Goal: Transaction & Acquisition: Obtain resource

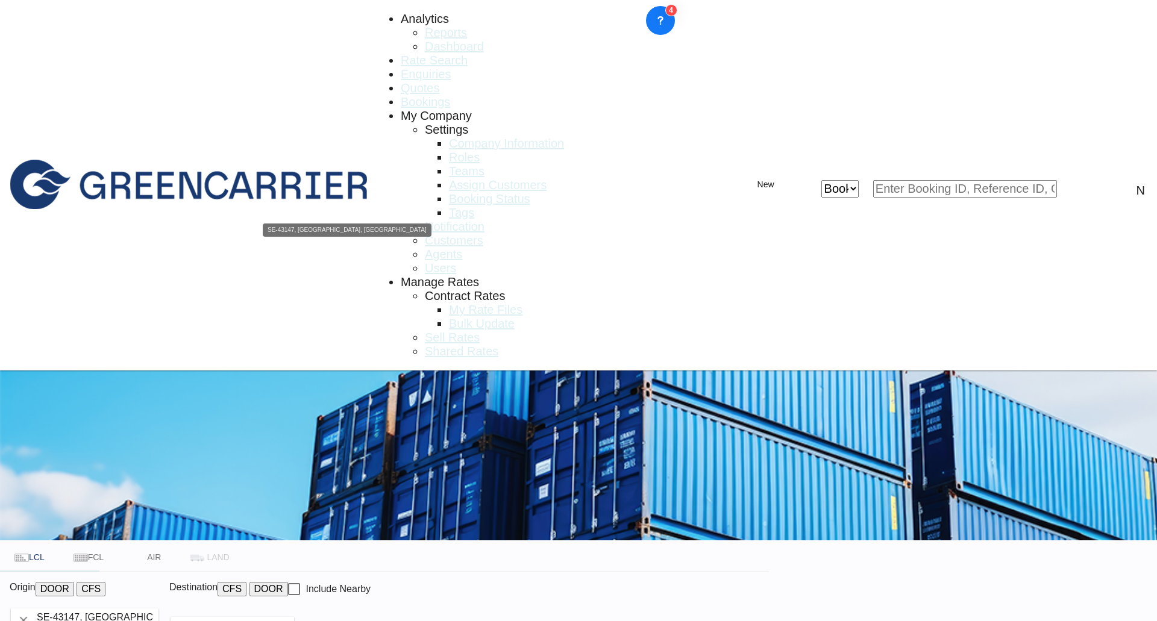
click at [158, 609] on input "SE-43147, [GEOGRAPHIC_DATA], [GEOGRAPHIC_DATA]" at bounding box center [97, 618] width 123 height 18
click at [158, 609] on input "SEGOT" at bounding box center [97, 618] width 123 height 18
click at [105, 582] on button "CFS" at bounding box center [91, 589] width 29 height 14
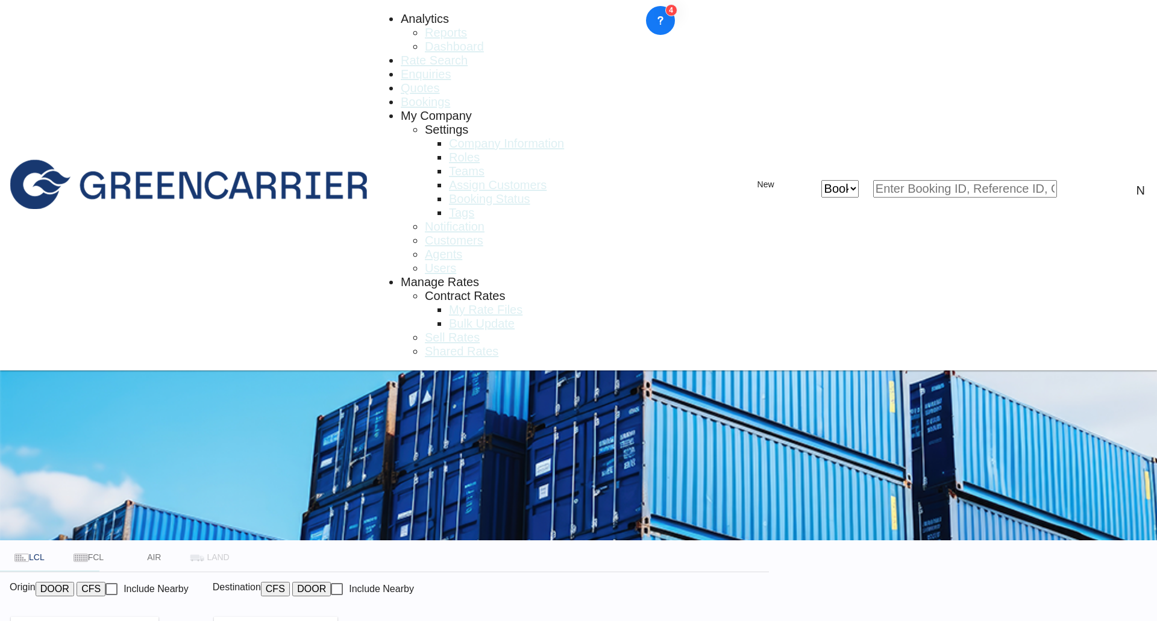
click at [158, 617] on input "SEGOT" at bounding box center [97, 626] width 123 height 18
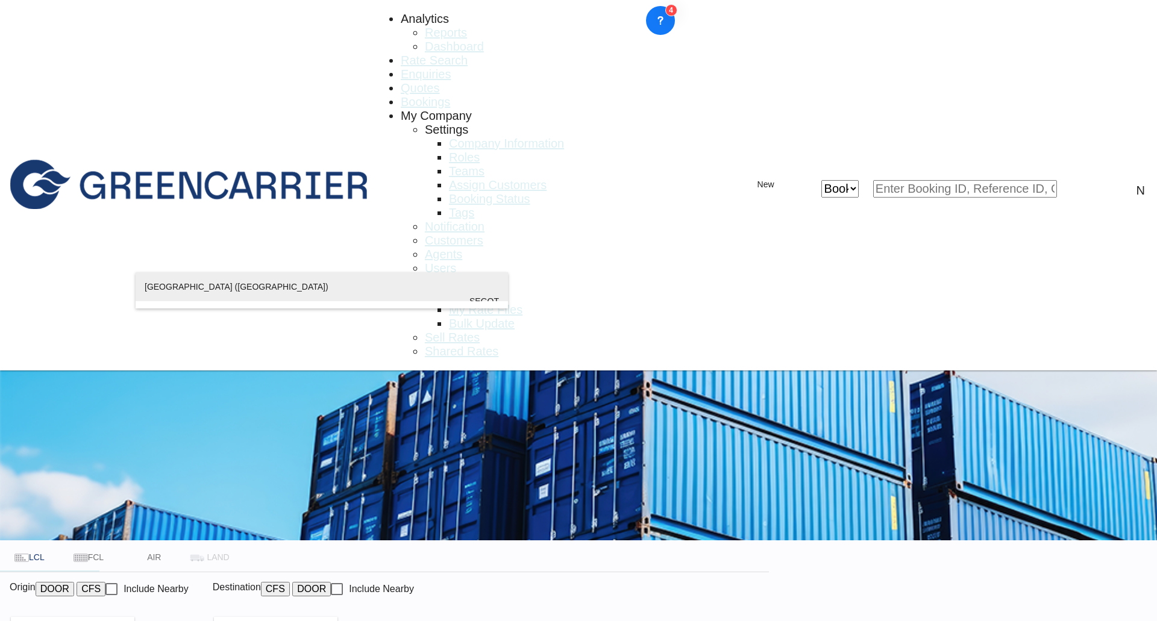
click at [186, 289] on div "[GEOGRAPHIC_DATA] ([GEOGRAPHIC_DATA]) [GEOGRAPHIC_DATA] SEGOT" at bounding box center [322, 301] width 354 height 58
type input "[GEOGRAPHIC_DATA] ([GEOGRAPHIC_DATA]), [GEOGRAPHIC_DATA]"
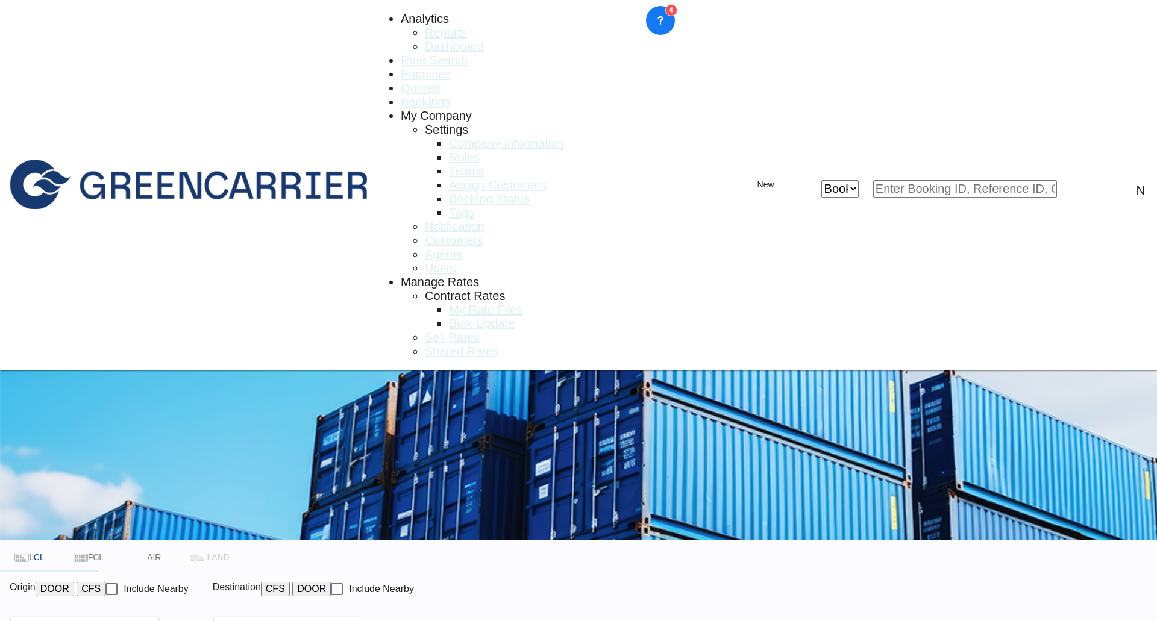
drag, startPoint x: 588, startPoint y: 255, endPoint x: 538, endPoint y: 253, distance: 50.1
click at [362, 617] on input "Gaya" at bounding box center [300, 626] width 123 height 18
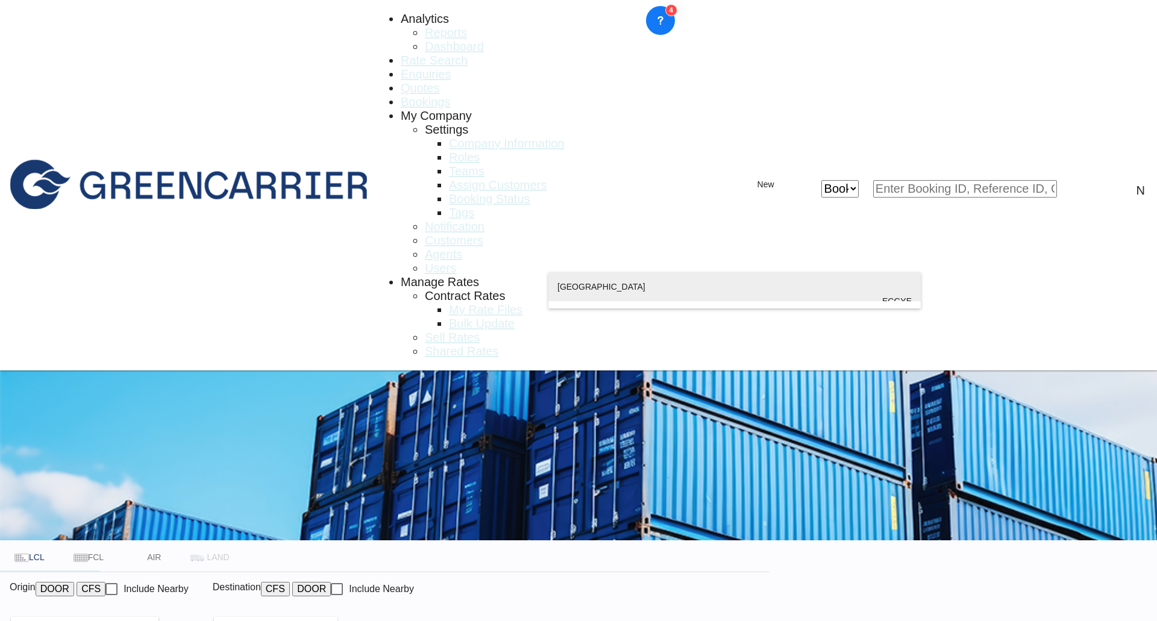
click at [624, 296] on div "Guayaquil [GEOGRAPHIC_DATA] [GEOGRAPHIC_DATA]" at bounding box center [734, 301] width 354 height 58
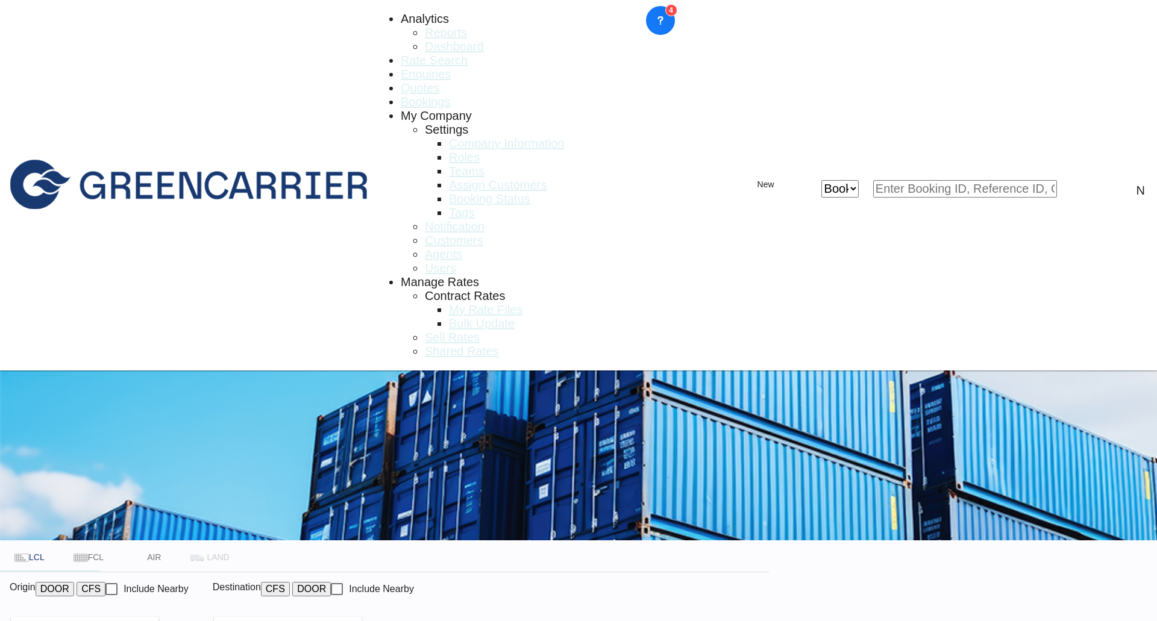
type input "[GEOGRAPHIC_DATA], ECGYE"
click at [627, 336] on div "[PERSON_NAME] [PERSON_NAME].flykt@ geodis .com | GEODIS SWEDEN AB | GEOSWEGOT" at bounding box center [619, 352] width 72 height 58
type input "GEODIS SWEDEN AB, [PERSON_NAME], [PERSON_NAME][EMAIL_ADDRESS][DOMAIN_NAME]"
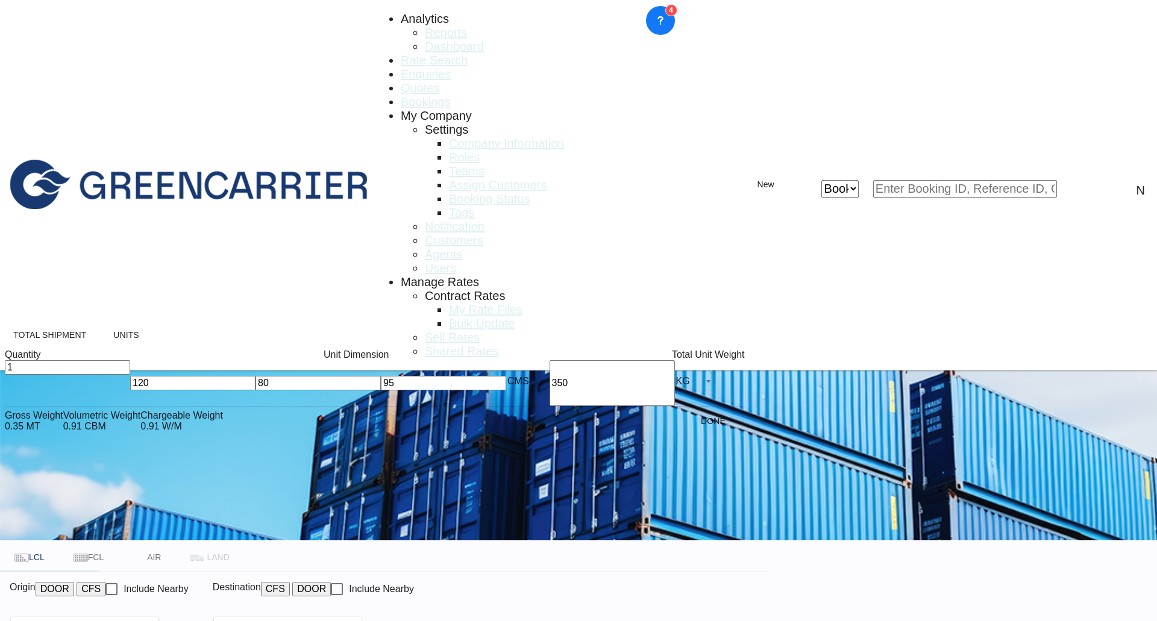
click at [130, 390] on input "120" at bounding box center [192, 383] width 125 height 14
type input "240"
type input "84"
type input "235"
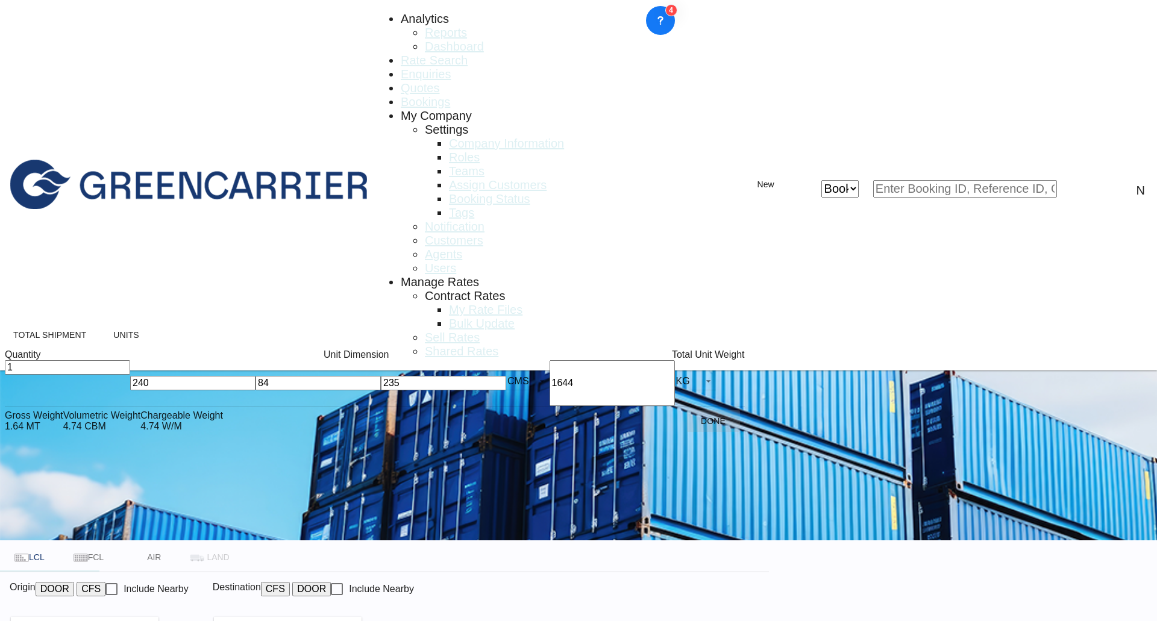
type input "1644"
click at [687, 432] on button "Done" at bounding box center [713, 421] width 53 height 22
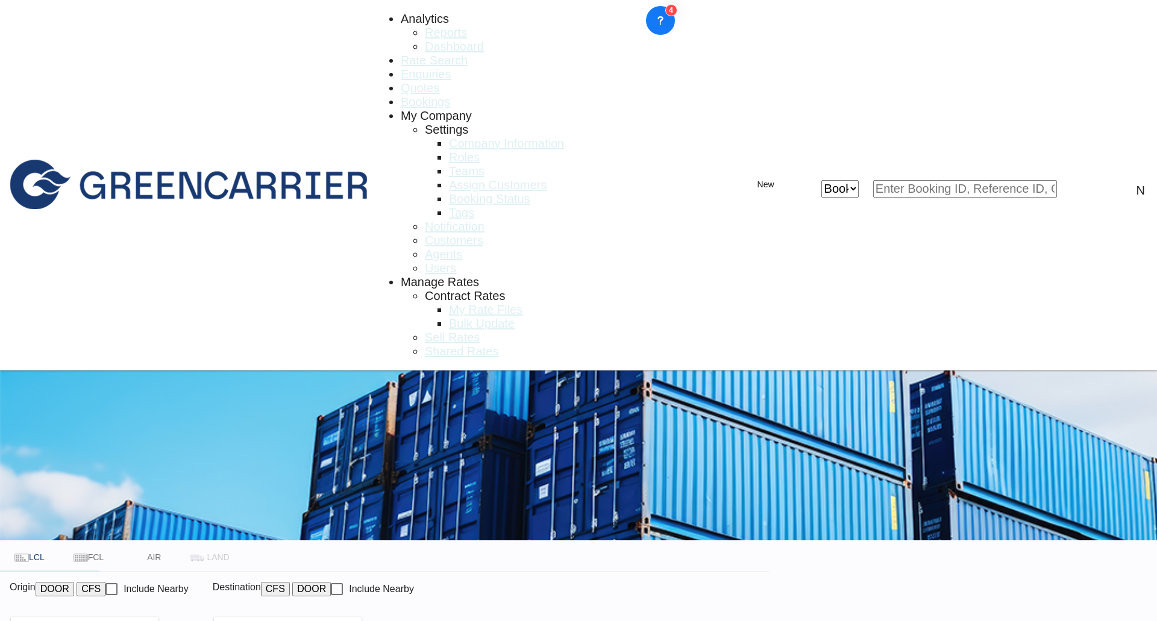
type input "SEGOT to ECGYE / [DATE]"
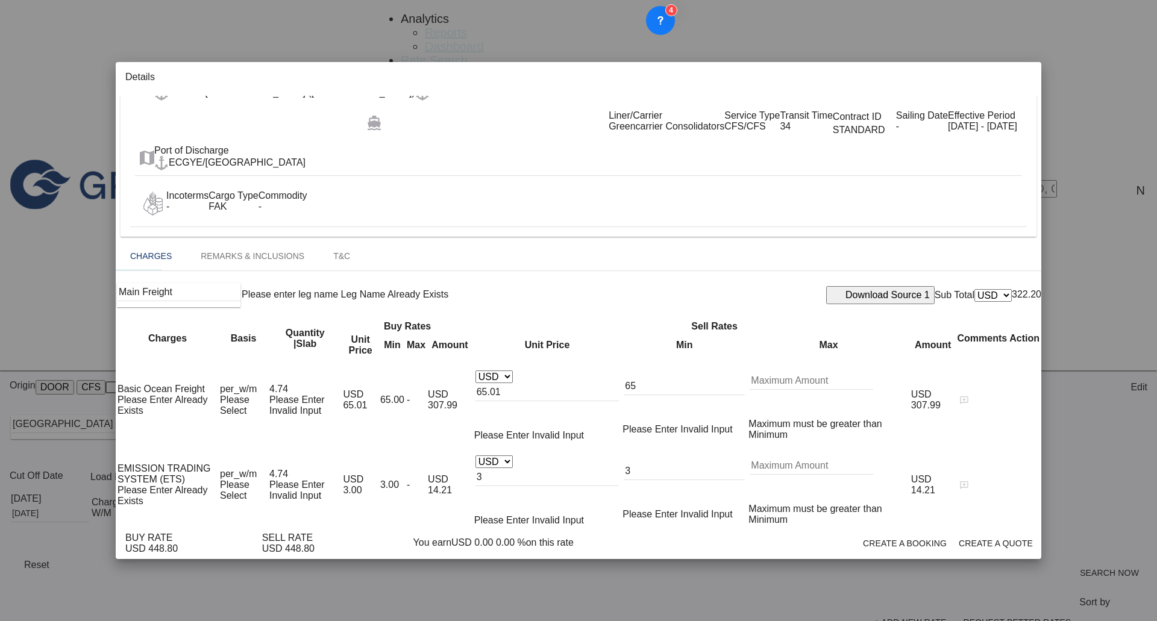
scroll to position [121, 0]
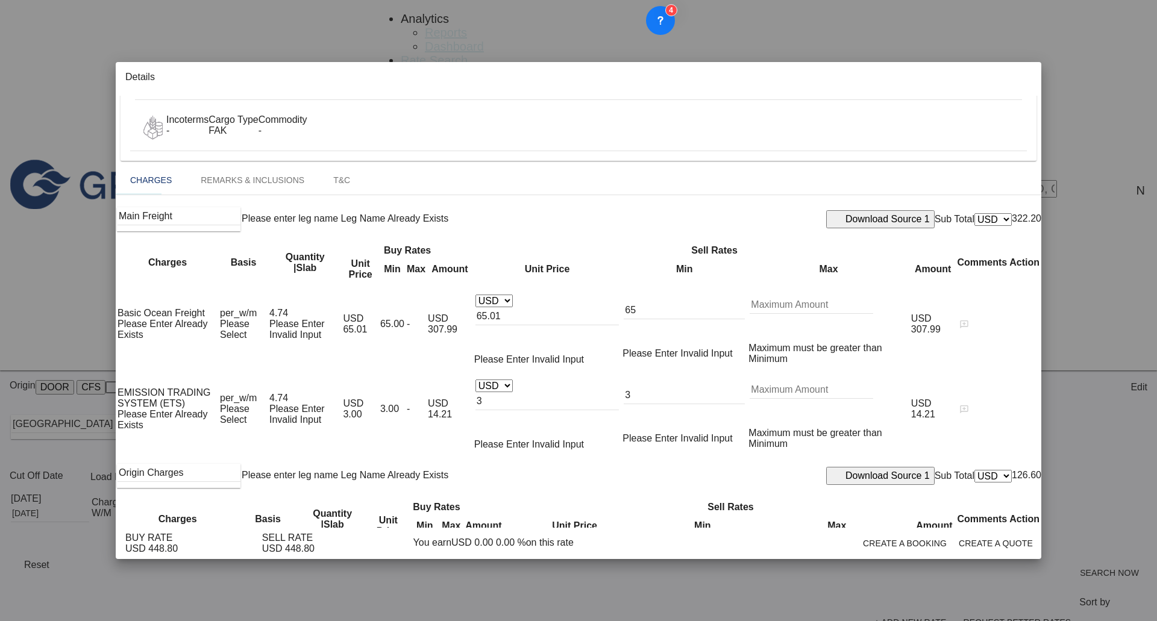
click at [1024, 402] on md-icon "icon-plus-circle-outline green-400-fg" at bounding box center [1031, 409] width 14 height 14
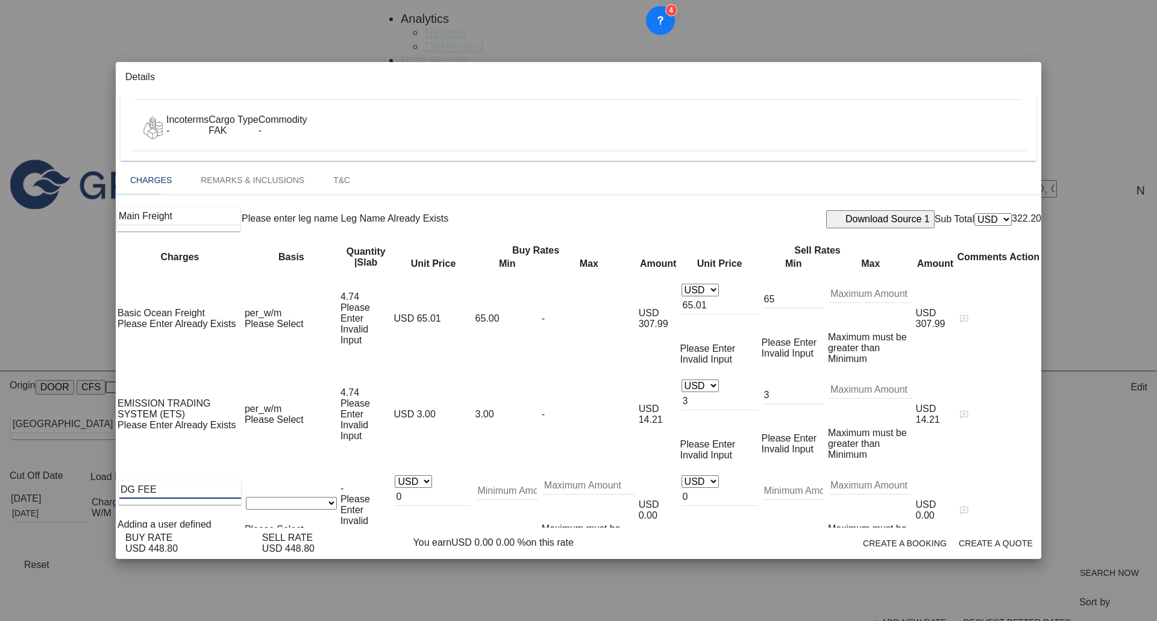
click at [156, 481] on input "DG FEE" at bounding box center [180, 490] width 122 height 18
click at [157, 481] on input "DG FEE" at bounding box center [180, 490] width 122 height 18
type input "D"
click at [197, 416] on li "Haz Fee" at bounding box center [199, 418] width 121 height 29
type input "Haz Fee"
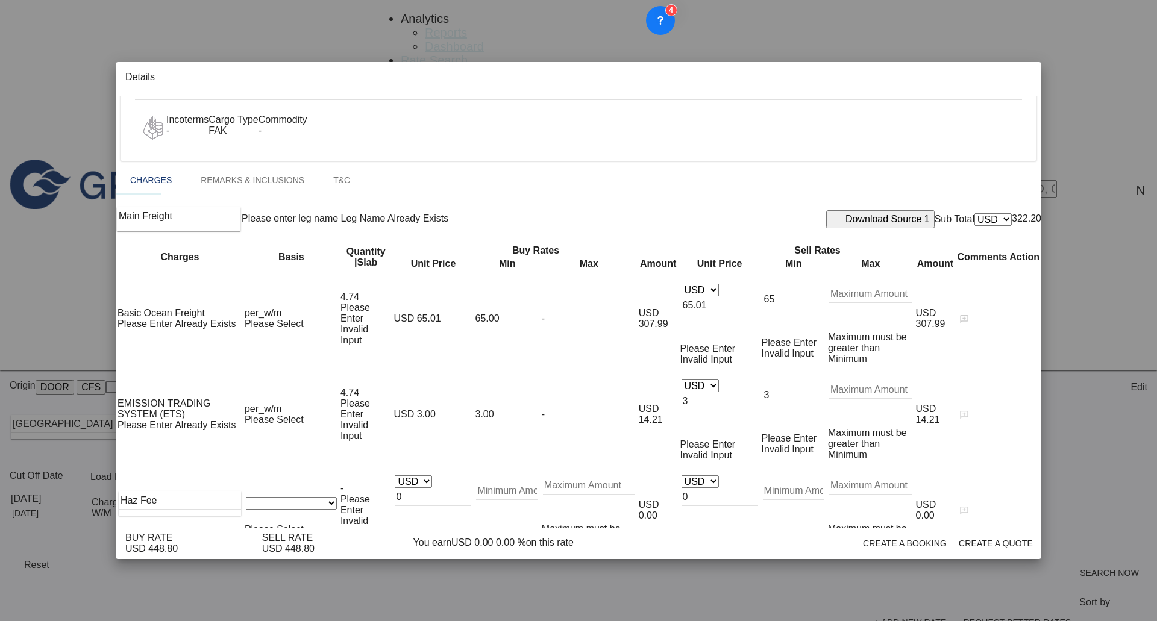
click at [315, 497] on select "gross_weight volumetric_weight per_shipment per_bl per_km per_hawb per_kg flat …" at bounding box center [291, 503] width 91 height 13
select select "per_shipment"
click at [272, 497] on select "gross_weight volumetric_weight per_shipment per_bl per_km per_hawb per_kg flat …" at bounding box center [291, 503] width 91 height 13
drag, startPoint x: 726, startPoint y: 337, endPoint x: 694, endPoint y: 337, distance: 31.3
click at [694, 474] on md-input-container "AED AFN ALL AMD ANG AOA ARS AUD AWG AZN BAM BBD BDT BGN BHD BIF BMD BND [PERSON…" at bounding box center [719, 499] width 79 height 50
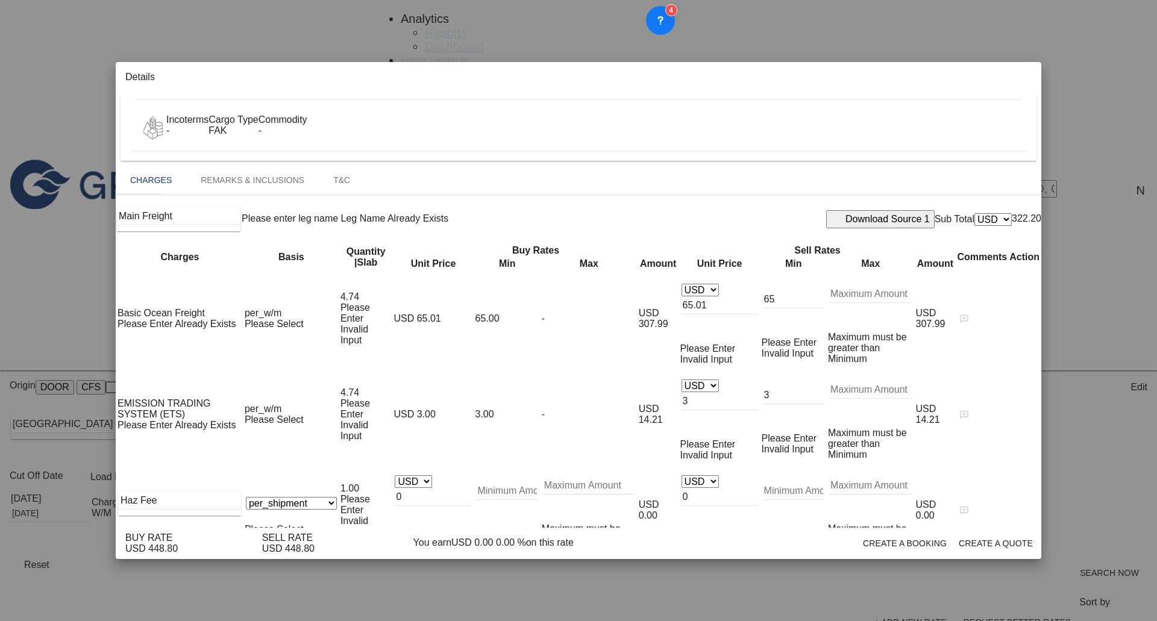
click at [690, 475] on select "AED AFN ALL AMD ANG AOA ARS AUD AWG AZN BAM BBD BDT BGN BHD BIF BMD BND [PERSON…" at bounding box center [700, 481] width 37 height 13
select select "string:EUR"
click at [682, 475] on select "AED AFN ALL AMD ANG AOA ARS AUD AWG AZN BAM BBD BDT BGN BHD BIF BMD BND [PERSON…" at bounding box center [700, 481] width 37 height 13
type input "150"
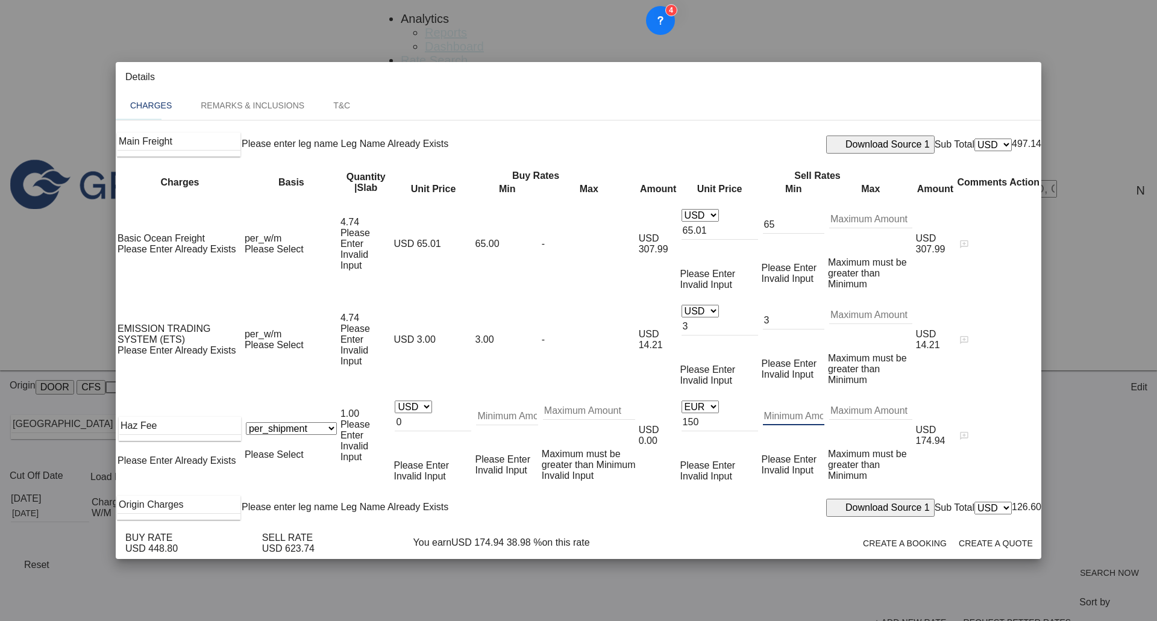
scroll to position [293, 0]
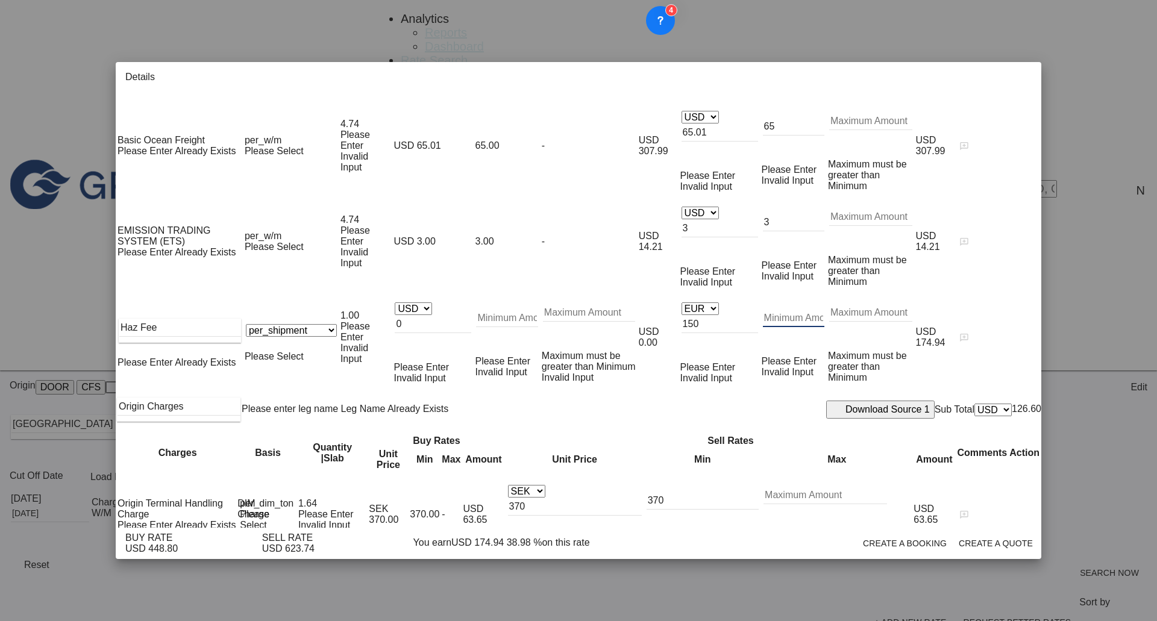
click at [642, 498] on input "370" at bounding box center [575, 507] width 134 height 18
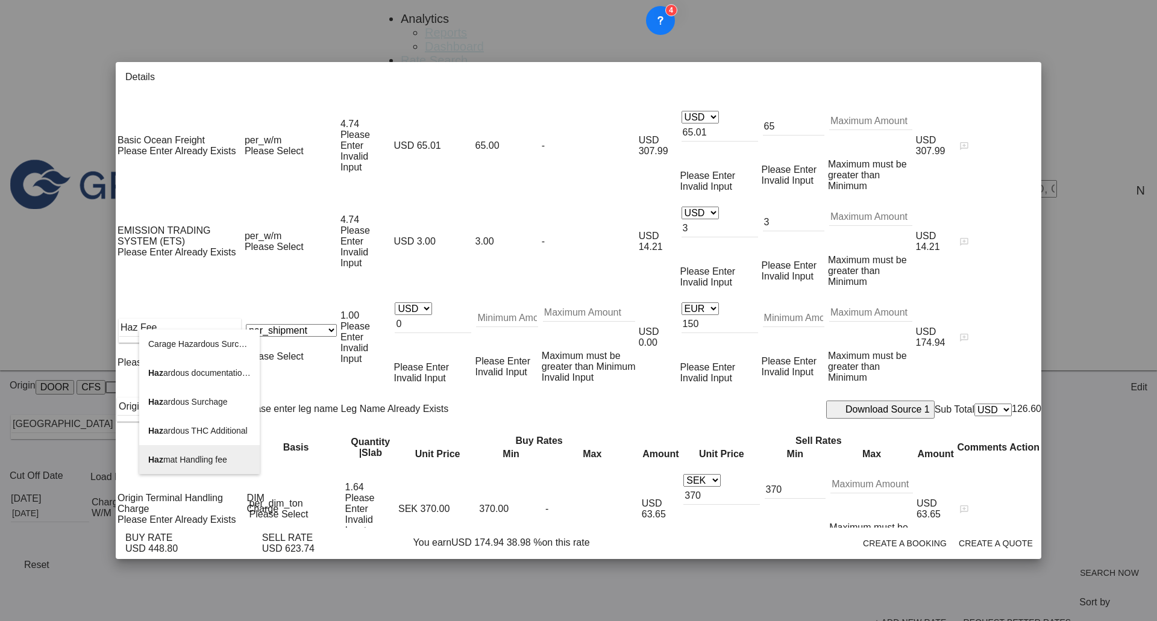
click at [190, 458] on span "Haz mat Handling fee" at bounding box center [187, 460] width 79 height 10
type input "Hazmat Handling fee"
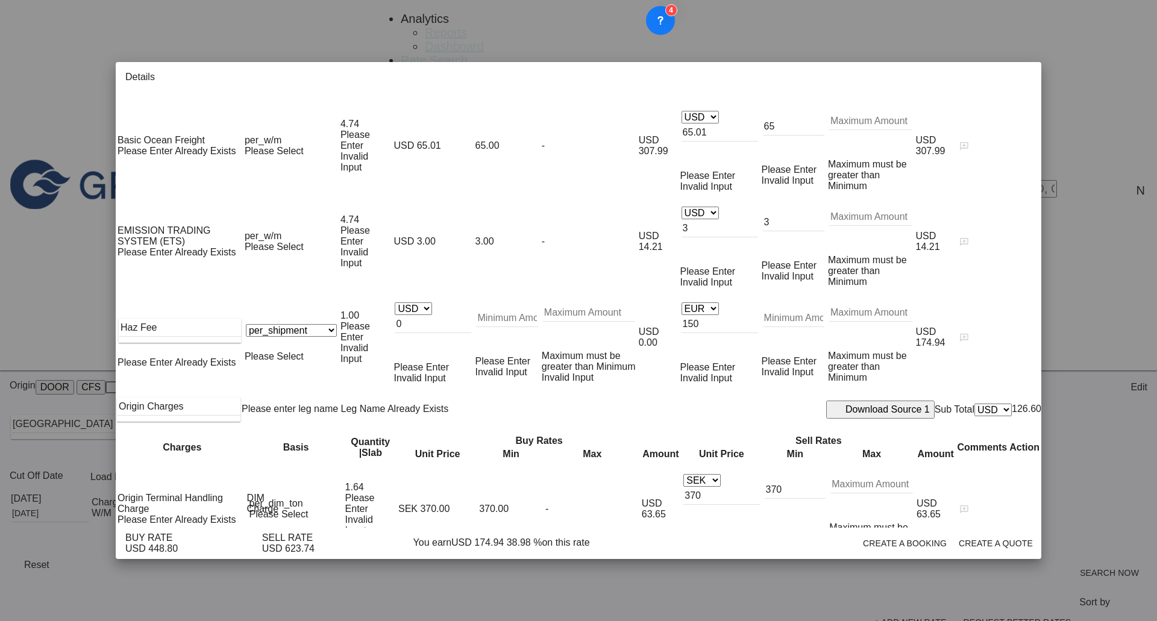
select select "string:SEK"
drag, startPoint x: 698, startPoint y: 485, endPoint x: 692, endPoint y: 486, distance: 6.1
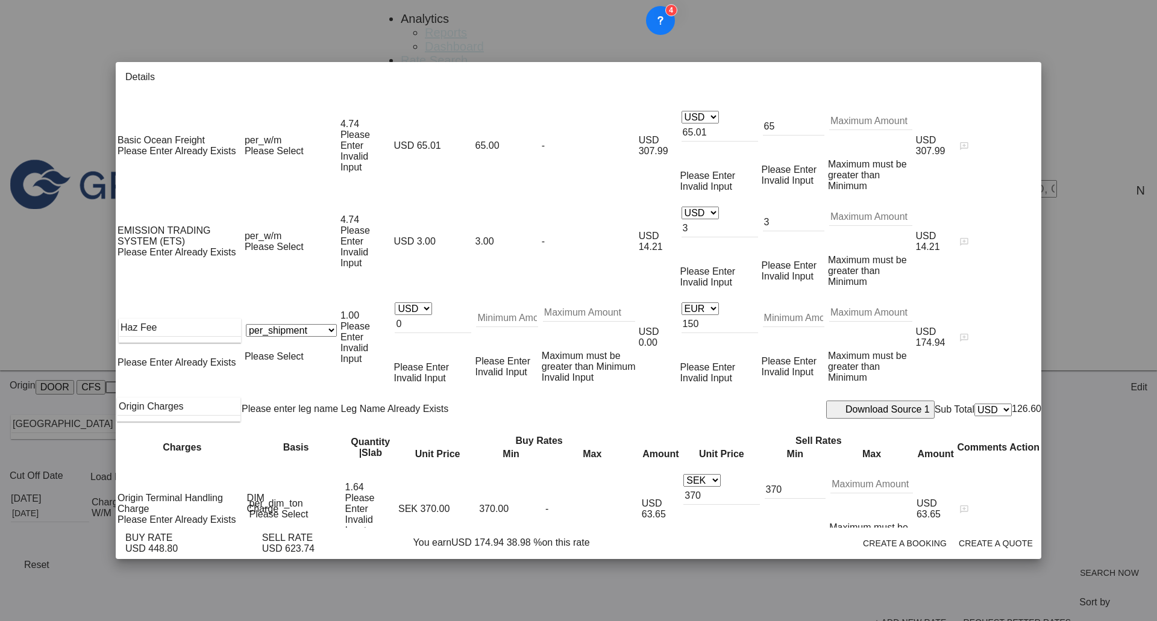
type input "1200"
click at [707, 315] on input "150" at bounding box center [720, 324] width 77 height 18
type input "200"
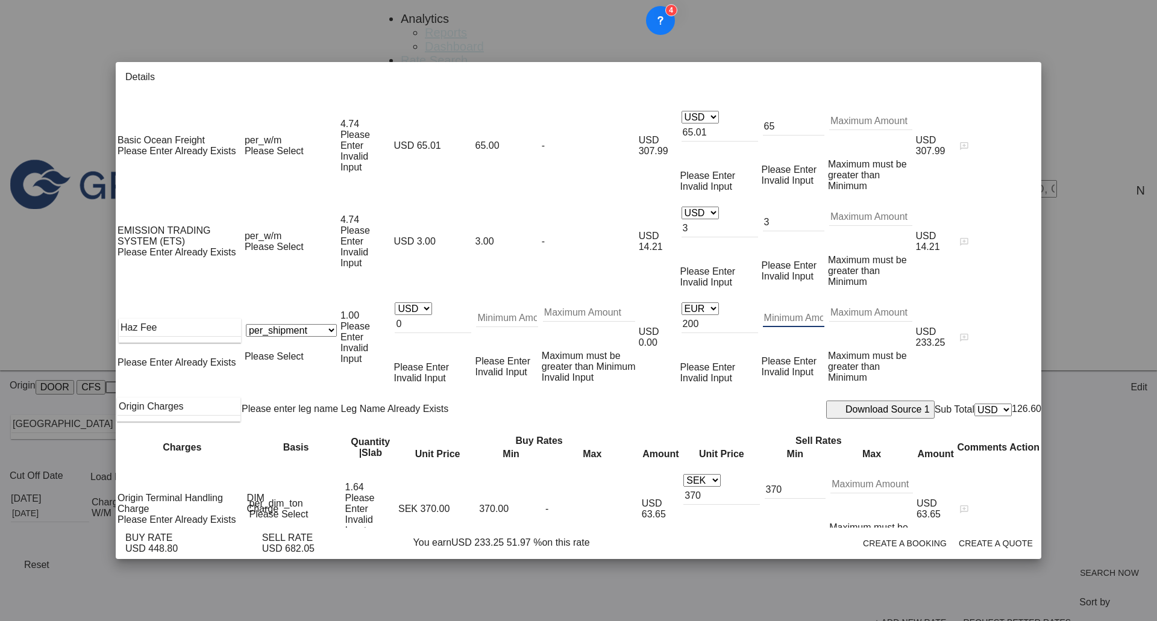
click at [707, 487] on input "370" at bounding box center [721, 496] width 76 height 18
type input "255"
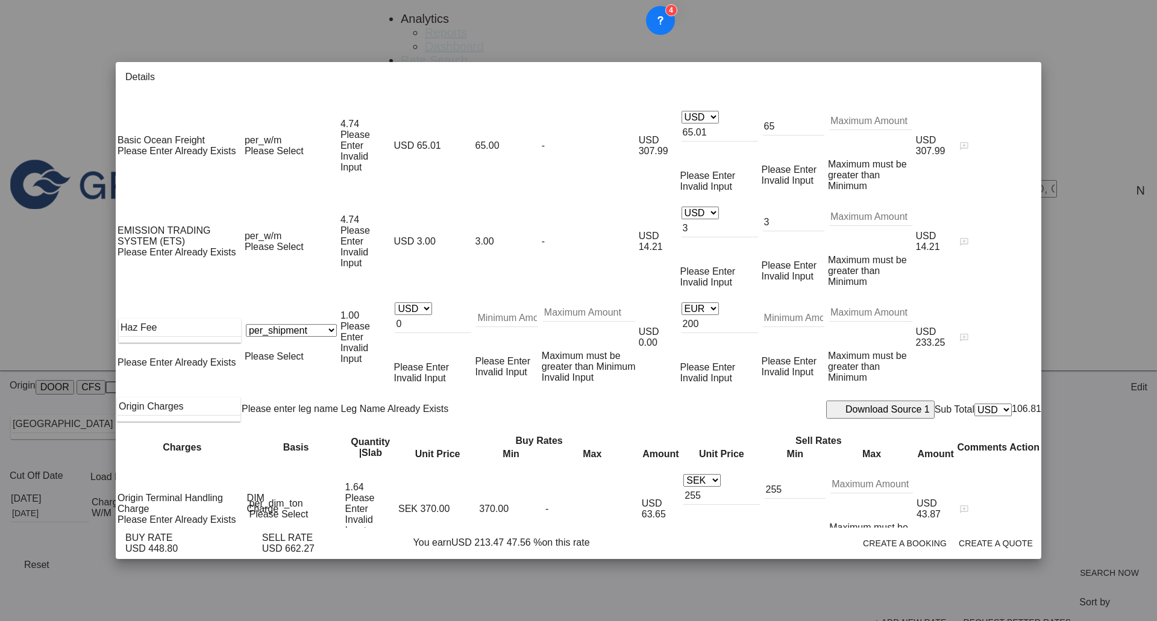
type input "255"
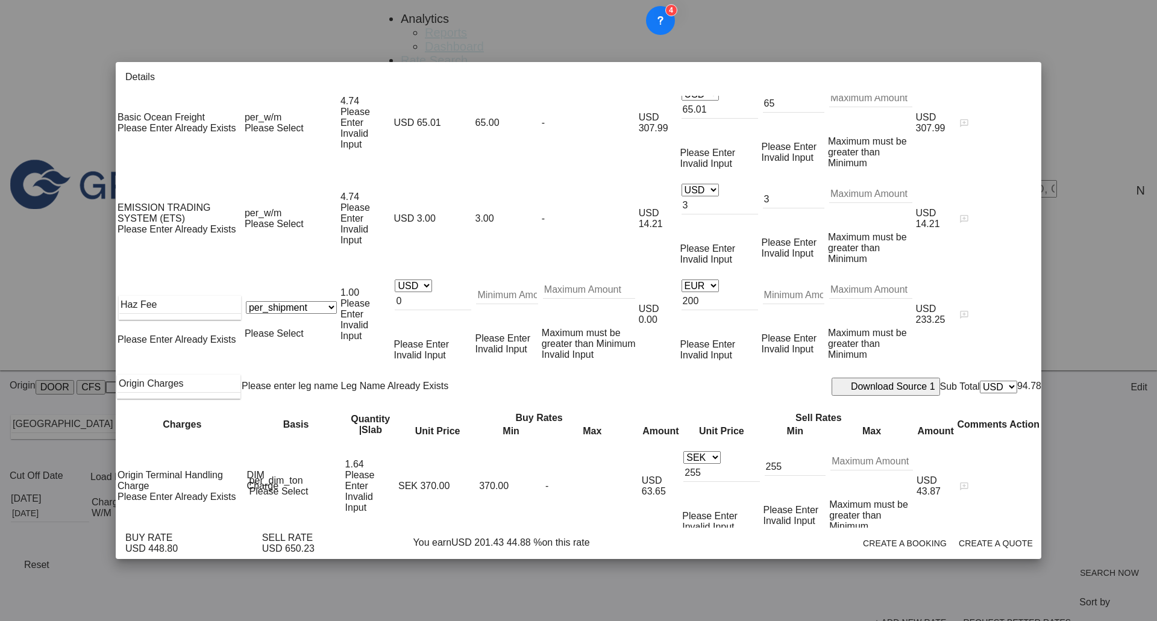
scroll to position [327, 0]
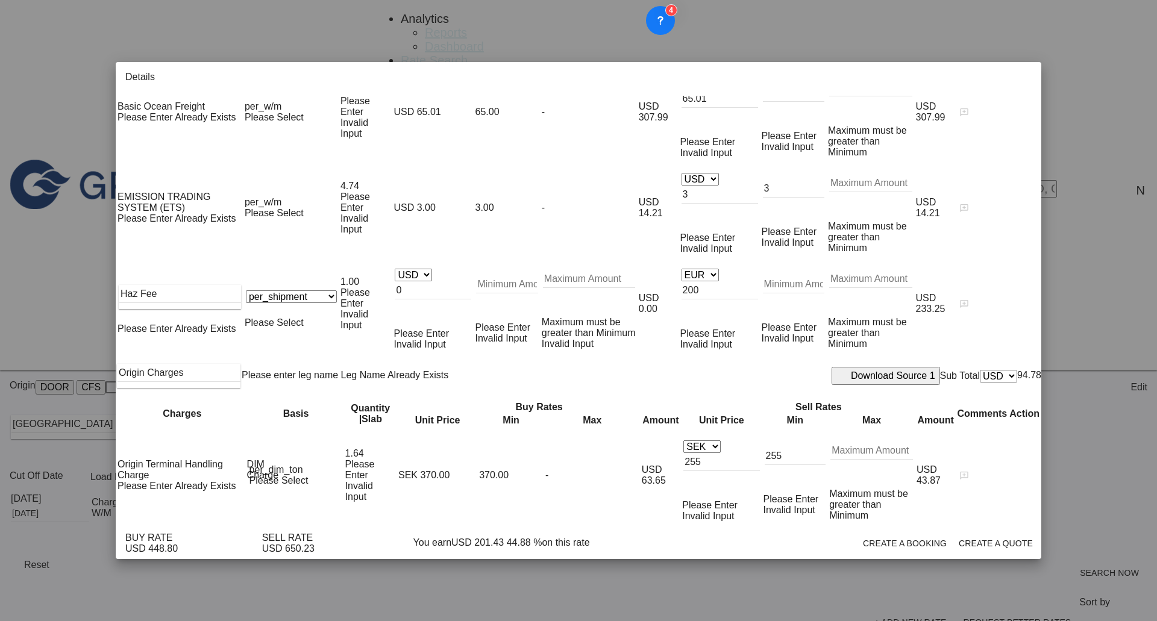
select select "per_shipment"
type input "1200"
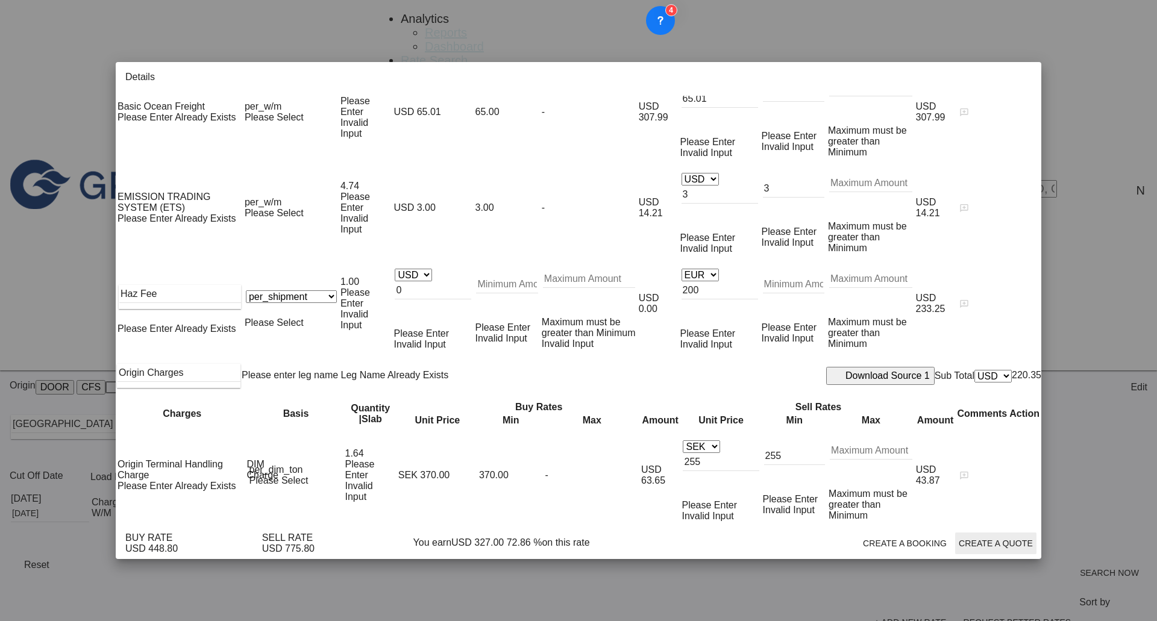
click at [997, 554] on button "Create a Quote" at bounding box center [995, 544] width 81 height 22
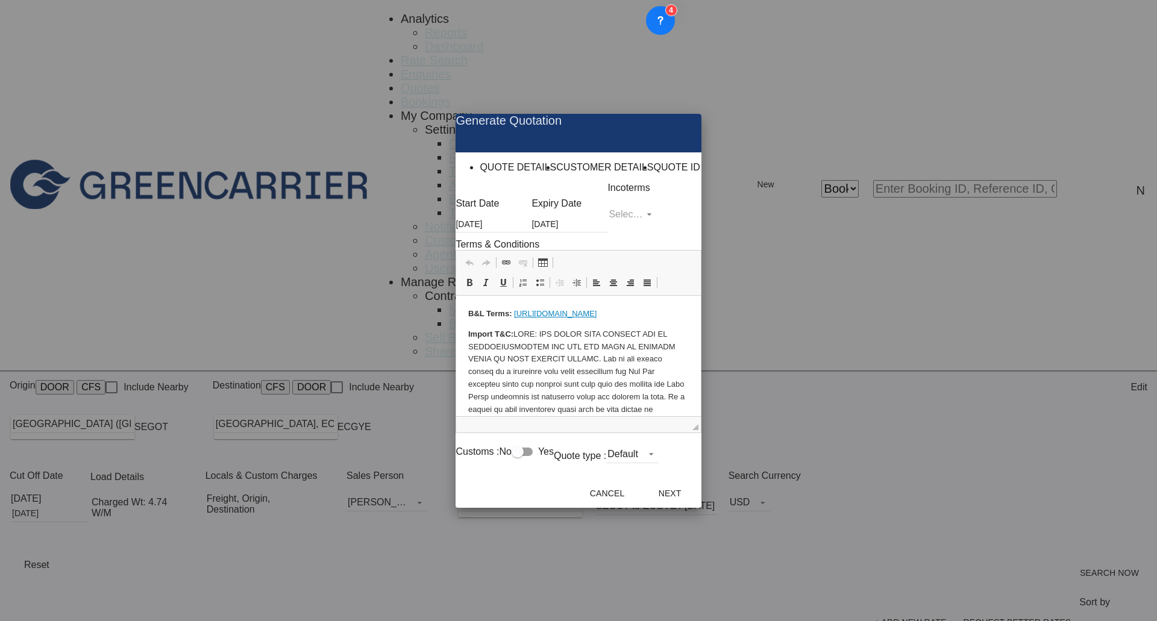
scroll to position [0, 0]
click at [650, 224] on md-select "Select Incoterms CPT - export Carrier Paid to EXW - import Ex Works CFR - impor…" at bounding box center [631, 214] width 49 height 18
click at [607, 359] on div "CFR - export" at bounding box center [583, 354] width 49 height 7
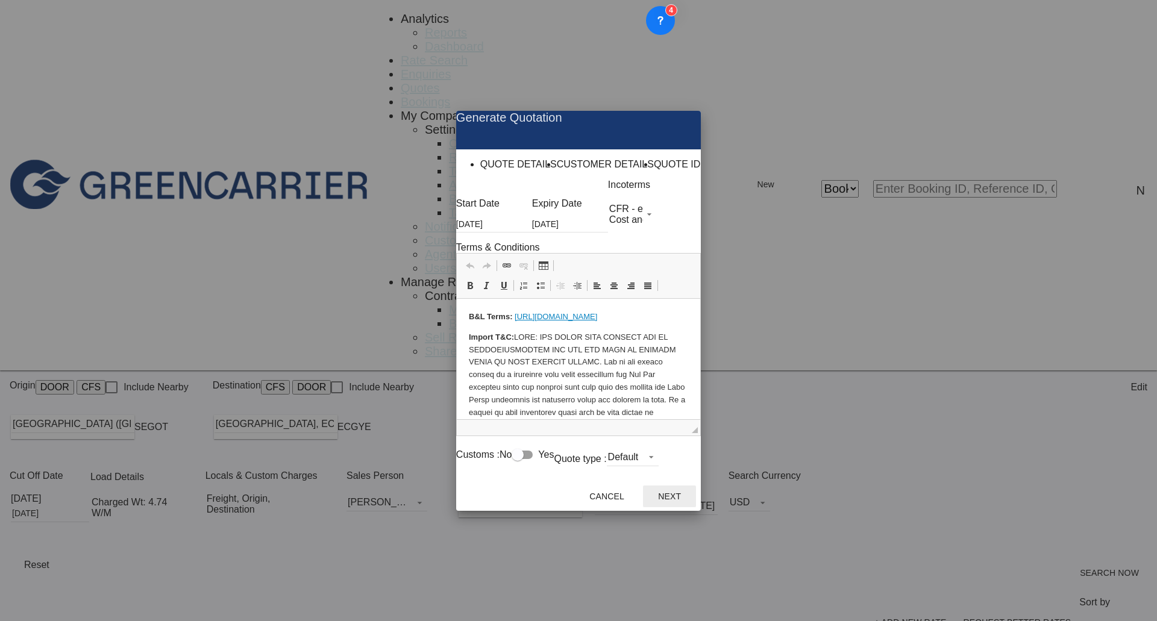
click at [696, 500] on button "Next" at bounding box center [669, 497] width 53 height 22
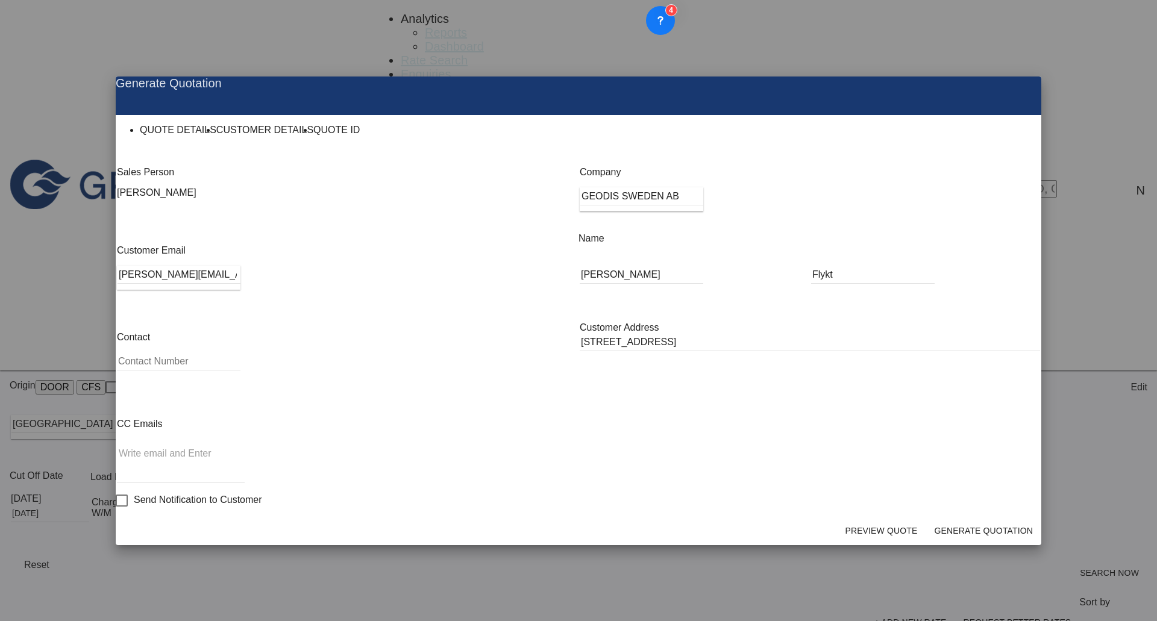
click at [167, 284] on input "[PERSON_NAME][EMAIL_ADDRESS][DOMAIN_NAME]" at bounding box center [179, 275] width 123 height 18
drag, startPoint x: 997, startPoint y: 145, endPoint x: 1003, endPoint y: 154, distance: 10.7
click at [997, 91] on md-icon "icon-close fg-AAA8AD cursor m-0" at bounding box center [995, 84] width 14 height 14
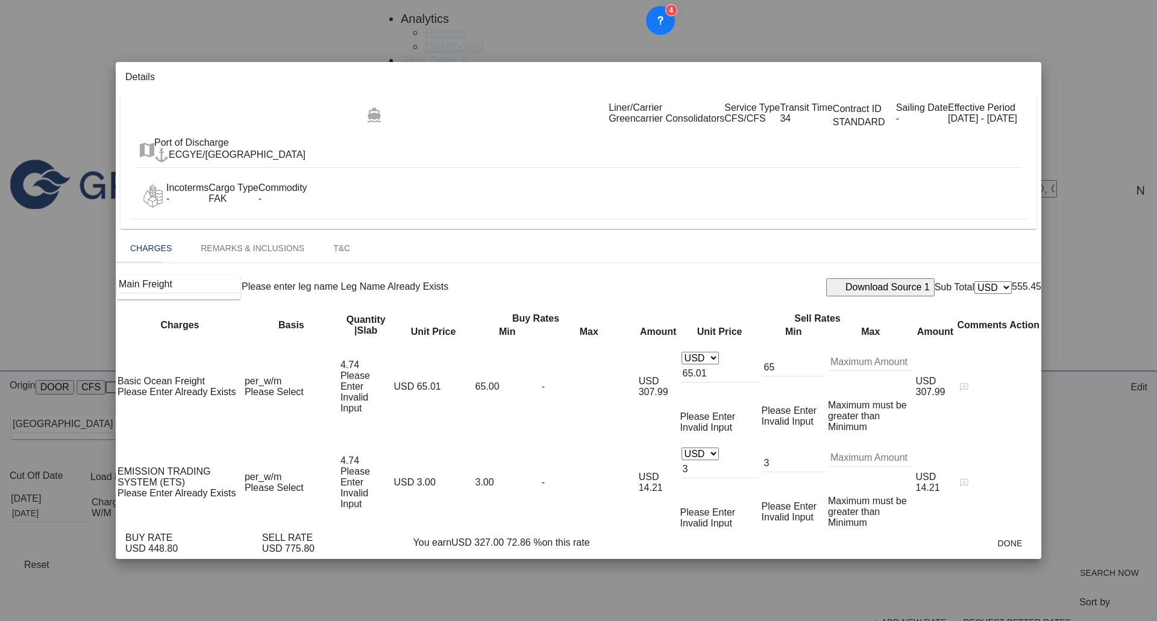
scroll to position [121, 0]
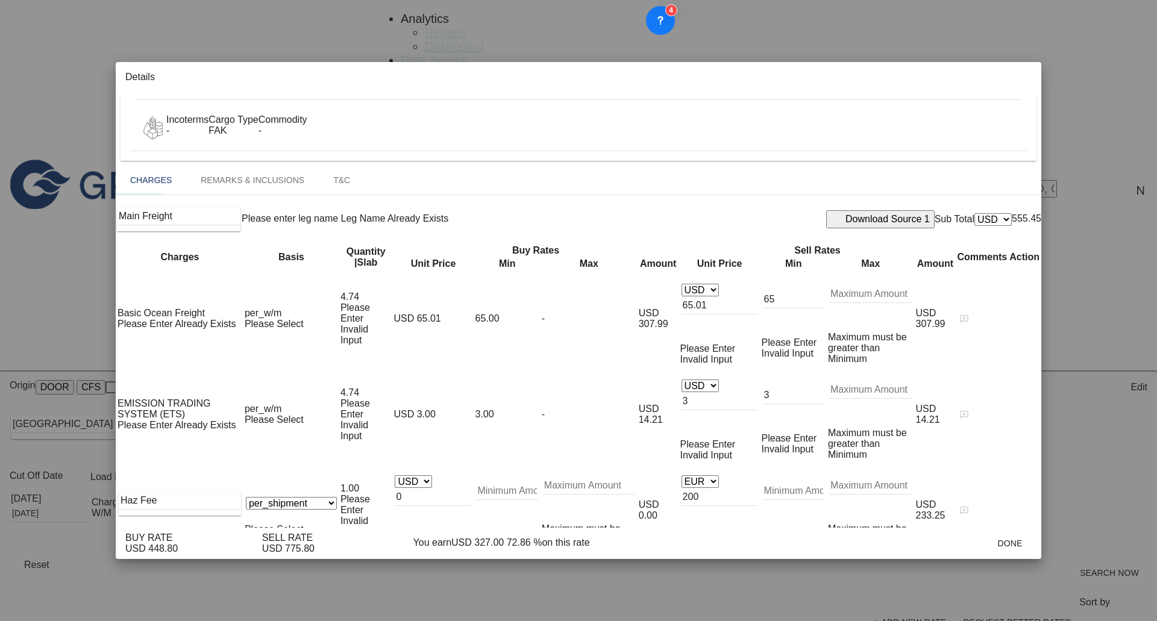
click at [1024, 503] on md-icon "icon-plus-circle-outline green-400-fg" at bounding box center [1031, 510] width 14 height 14
drag, startPoint x: 189, startPoint y: 372, endPoint x: 66, endPoint y: 372, distance: 122.9
click at [66, 372] on div "Details Port of [GEOGRAPHIC_DATA] [GEOGRAPHIC_DATA]/[GEOGRAPHIC_DATA] ([GEOGRAP…" at bounding box center [578, 310] width 1157 height 621
click at [185, 421] on span "EXTRA IMO SURCHARGE" at bounding box center [199, 424] width 102 height 10
type input "EXTRA IMO SURCHARGE"
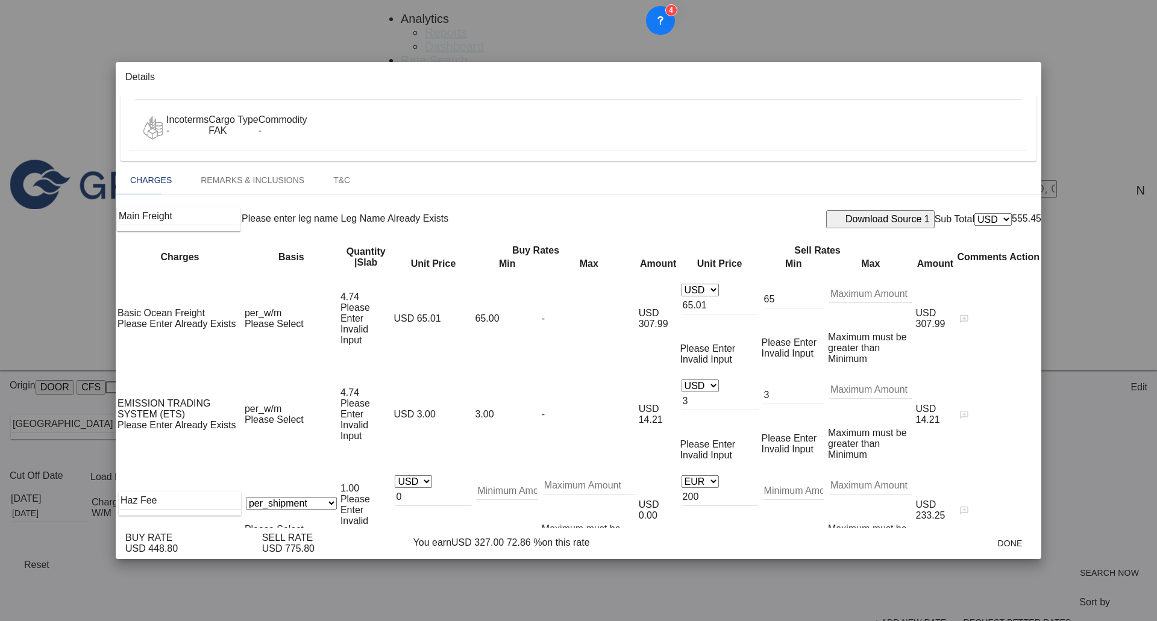
click at [303, 593] on select "gross_weight volumetric_weight per_shipment per_bl per_km per_hawb per_kg flat …" at bounding box center [291, 599] width 91 height 13
select select "per_shipment"
click at [272, 593] on select "gross_weight volumetric_weight per_shipment per_bl per_km per_hawb per_kg flat …" at bounding box center [291, 599] width 91 height 13
click at [694, 571] on select "AED AFN ALL AMD ANG AOA ARS AUD AWG AZN BAM BBD BDT BGN BHD BIF BMD BND [PERSON…" at bounding box center [700, 577] width 37 height 13
select select "string:EUR"
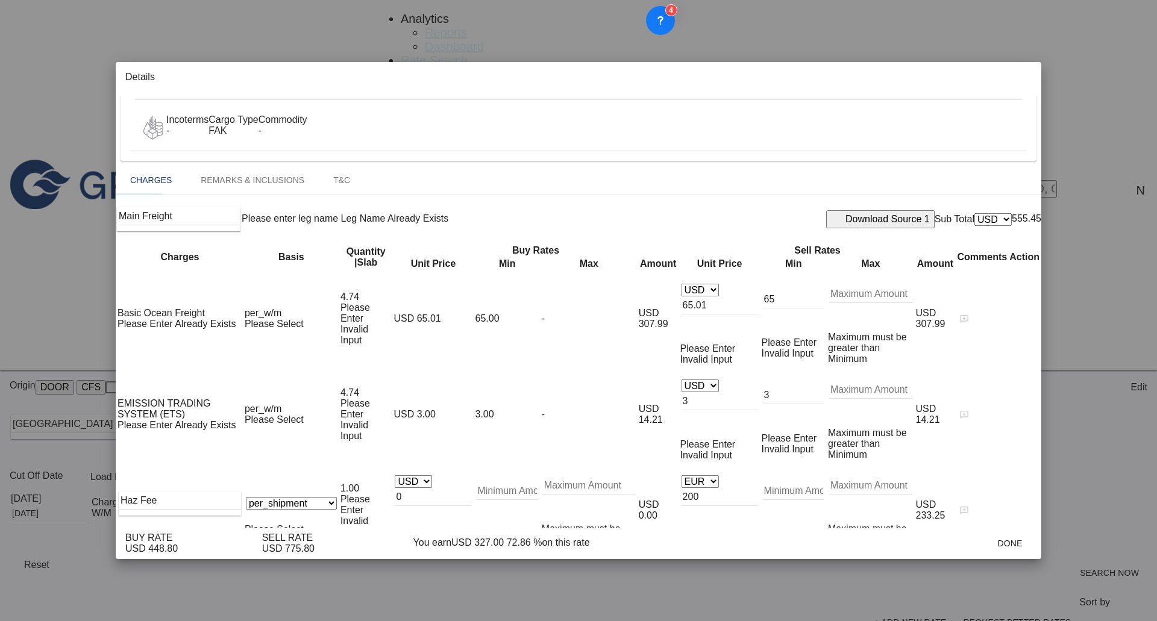
click at [682, 571] on select "AED AFN ALL AMD ANG AOA ARS AUD AWG AZN BAM BBD BDT BGN BHD BIF BMD BND [PERSON…" at bounding box center [700, 577] width 37 height 13
click at [704, 584] on input "120" at bounding box center [720, 593] width 77 height 18
type input "150"
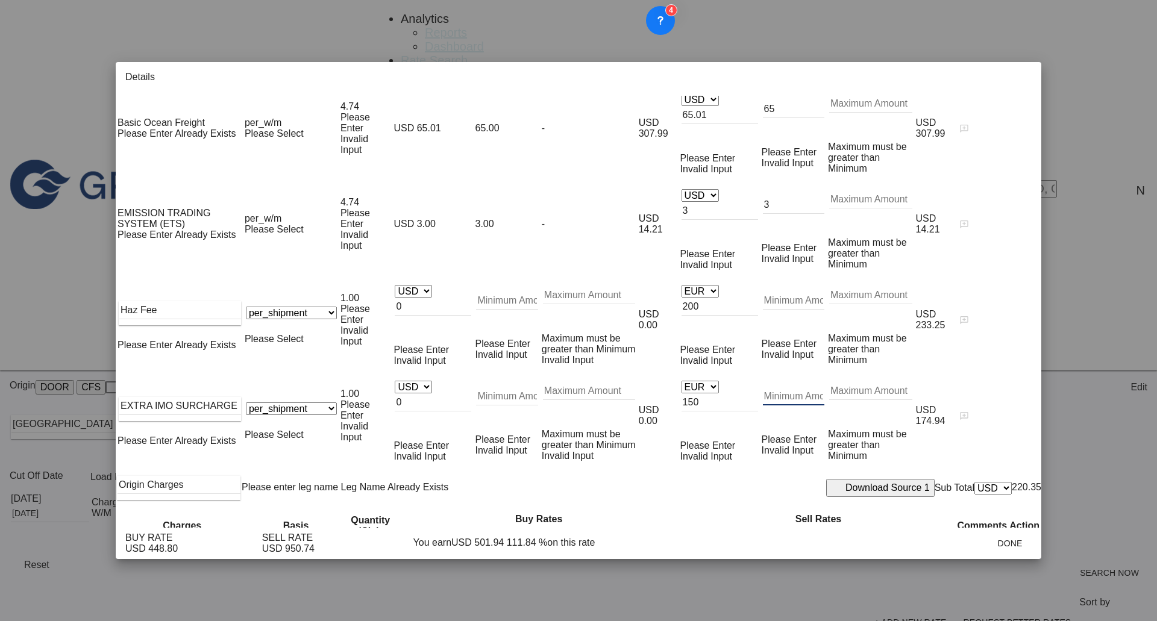
scroll to position [361, 0]
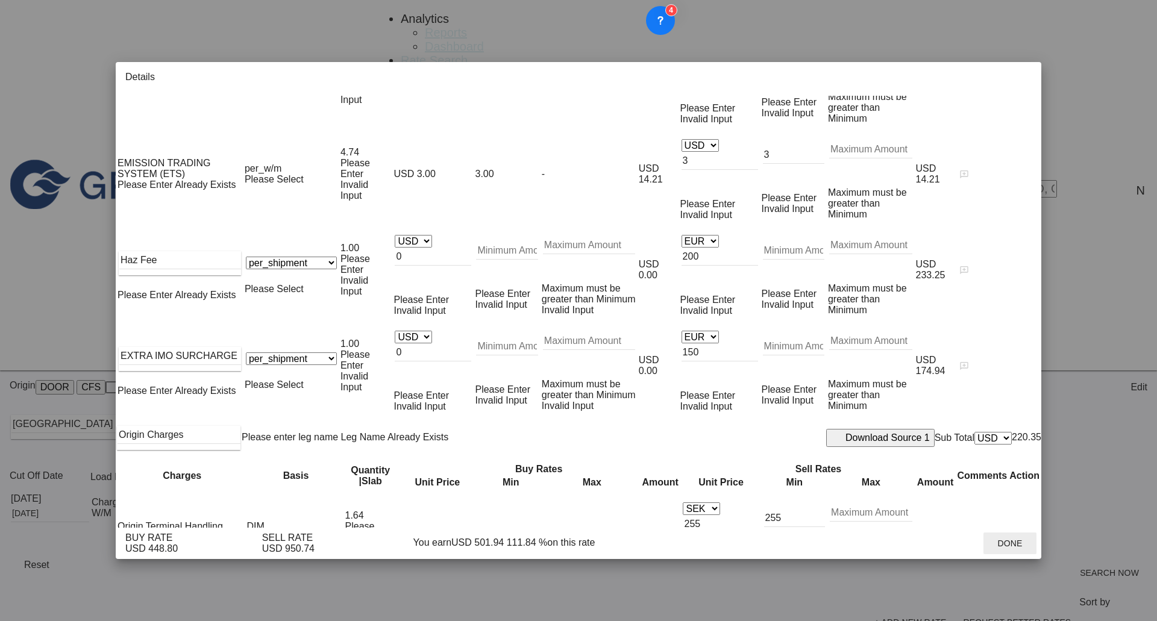
click at [985, 554] on button "Done" at bounding box center [1009, 544] width 53 height 22
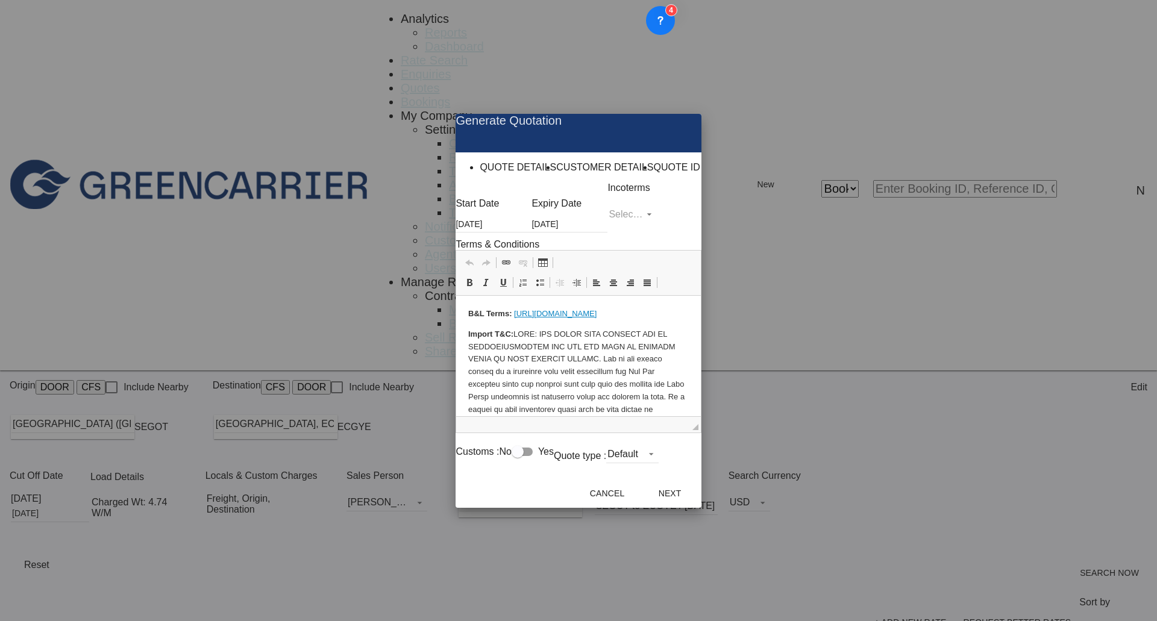
scroll to position [0, 0]
click at [607, 224] on md-select "Select Incoterms CPT - export Carrier Paid to EXW - import Ex Works CFR - impor…" at bounding box center [631, 214] width 49 height 18
click at [608, 359] on div "CFR - export" at bounding box center [583, 354] width 49 height 7
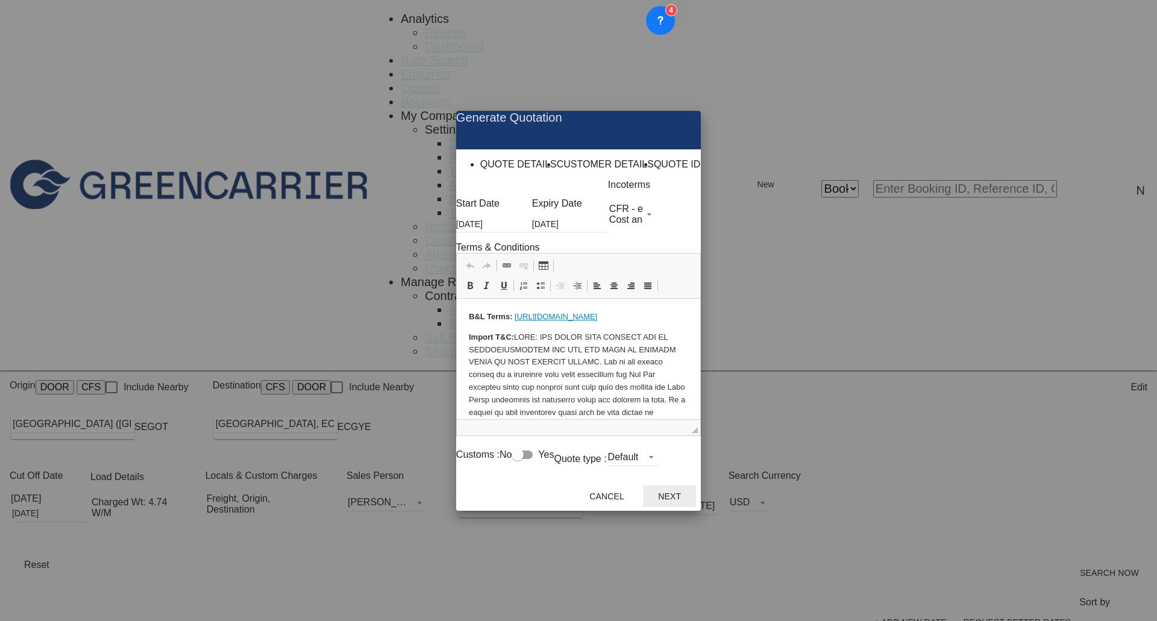
click at [696, 507] on button "Next" at bounding box center [669, 497] width 53 height 22
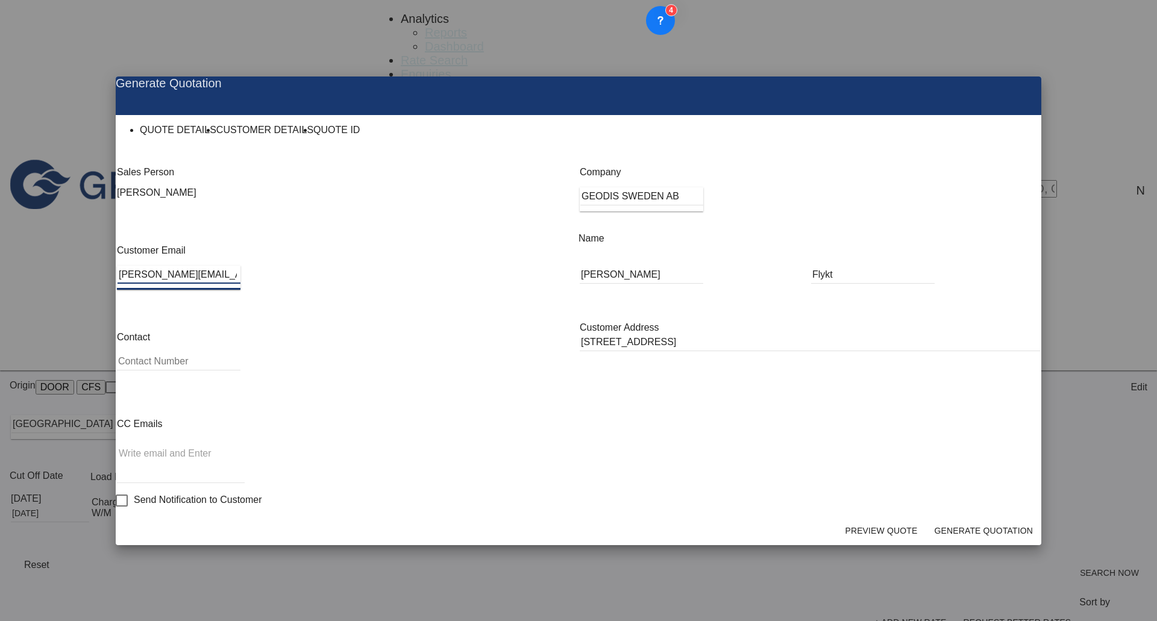
drag, startPoint x: 245, startPoint y: 307, endPoint x: 141, endPoint y: 315, distance: 104.5
click at [142, 315] on div "Generate Quotation QUOTE DETAILS CUSTOMER DETAILS QUOTE ID Start Date [DATE] Ex…" at bounding box center [578, 310] width 1157 height 621
paste input "mishela.gjorgjievska"
type input "[EMAIL_ADDRESS][DOMAIN_NAME]"
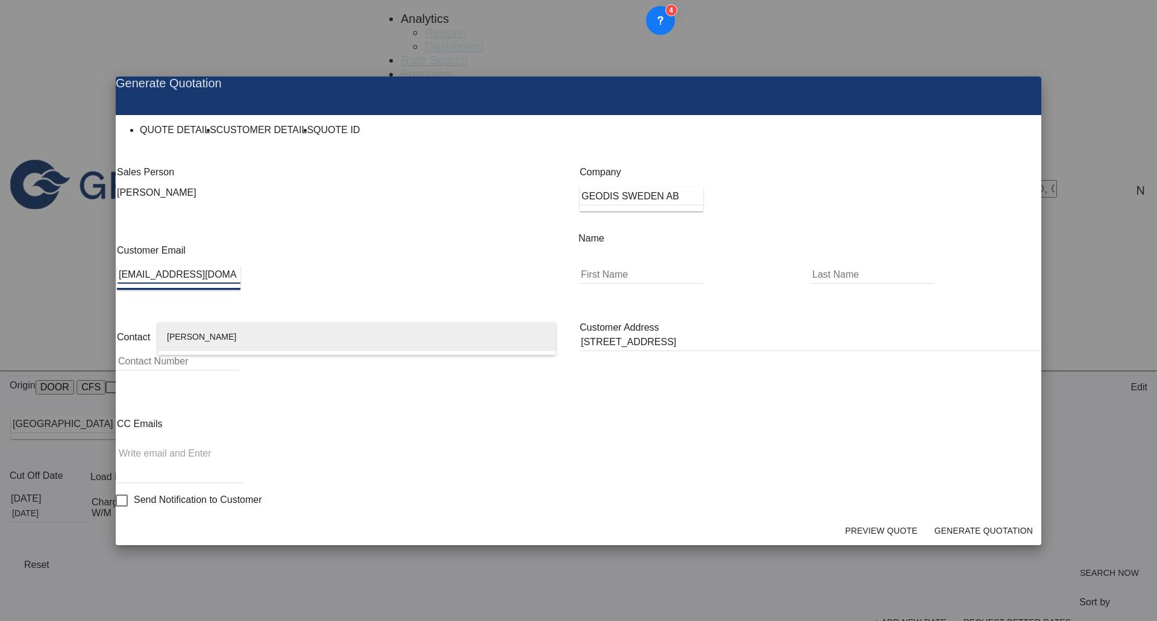
type input "[EMAIL_ADDRESS][DOMAIN_NAME]"
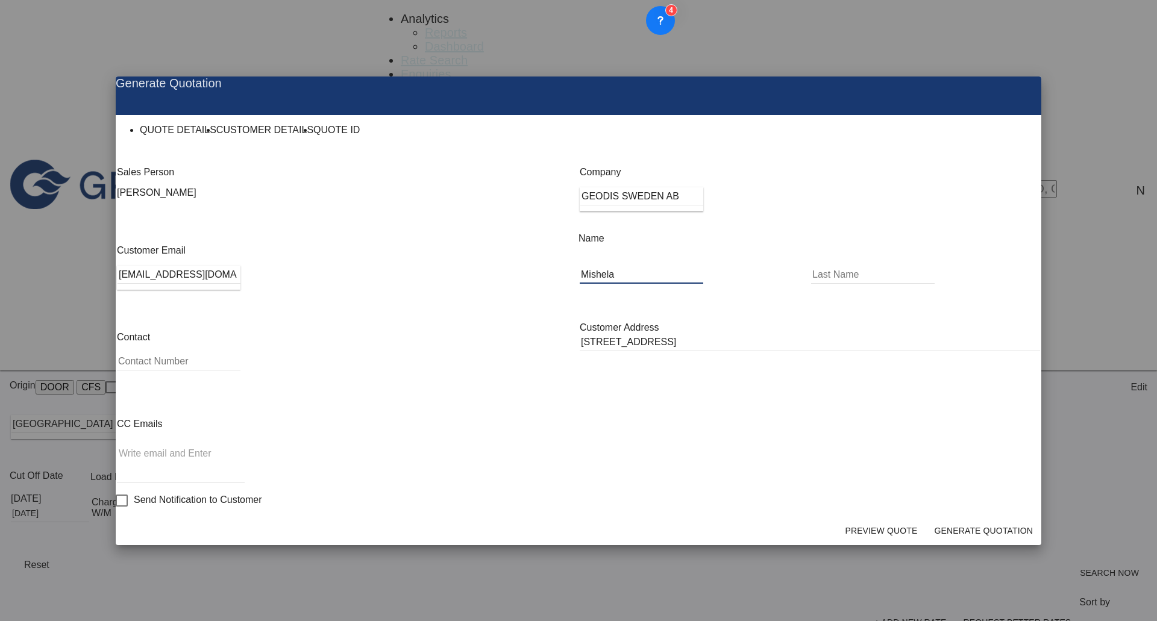
type input "Mishela"
type input "Gjorgjievska"
click at [971, 520] on button "Generate Quotation" at bounding box center [983, 531] width 106 height 22
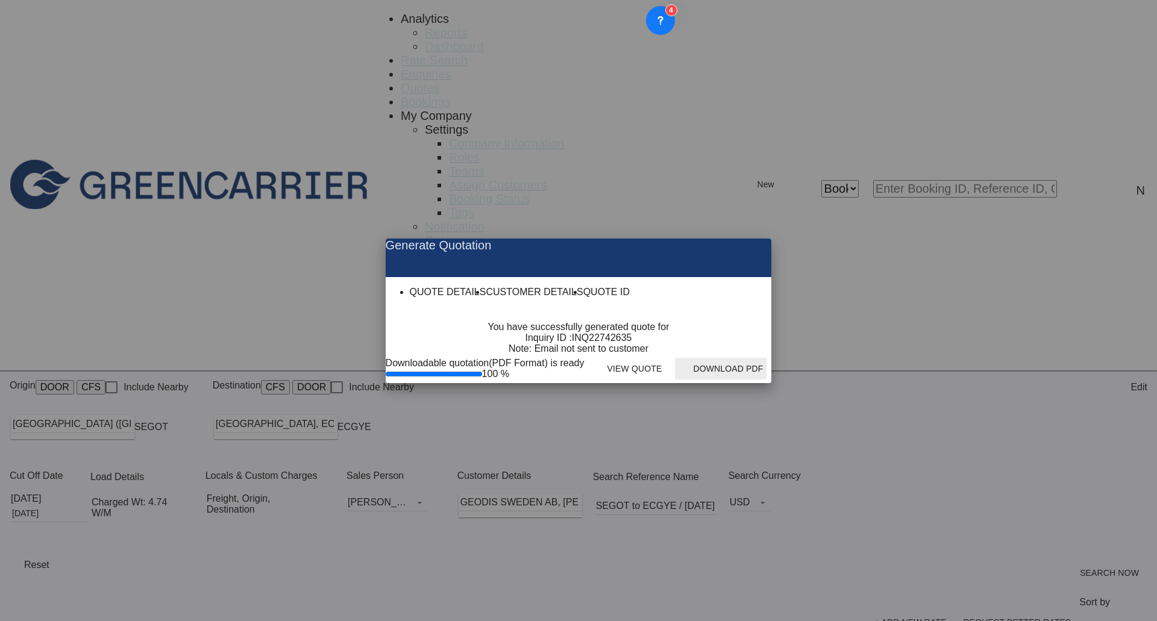
click at [766, 380] on button "Download PDF" at bounding box center [721, 369] width 92 height 22
click at [759, 239] on md-icon "icon-close fg-AAA8AD cursor m-0" at bounding box center [752, 246] width 14 height 14
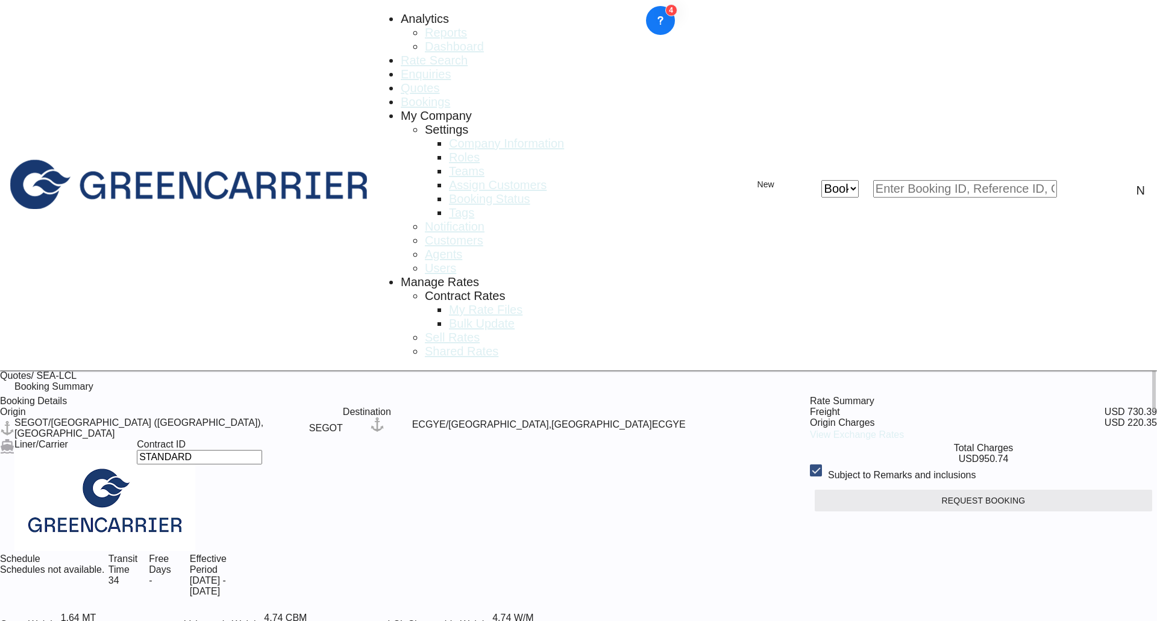
click at [917, 490] on button "Request Booking" at bounding box center [983, 501] width 337 height 22
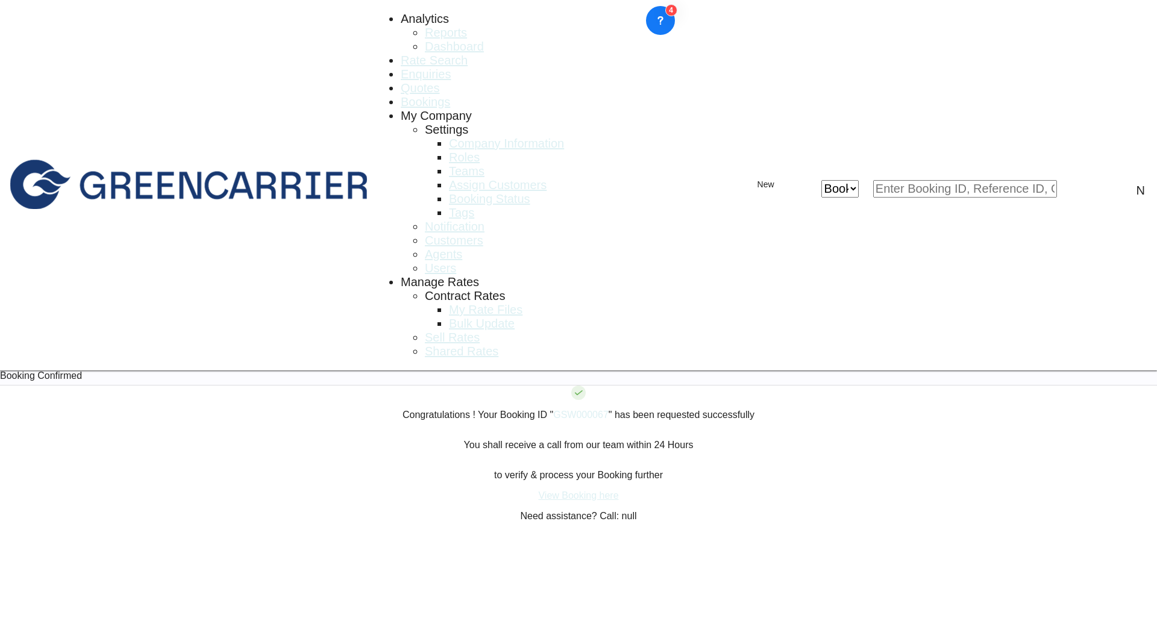
drag, startPoint x: 366, startPoint y: 19, endPoint x: 369, endPoint y: 33, distance: 14.8
click at [401, 95] on span "Bookings" at bounding box center [425, 101] width 49 height 13
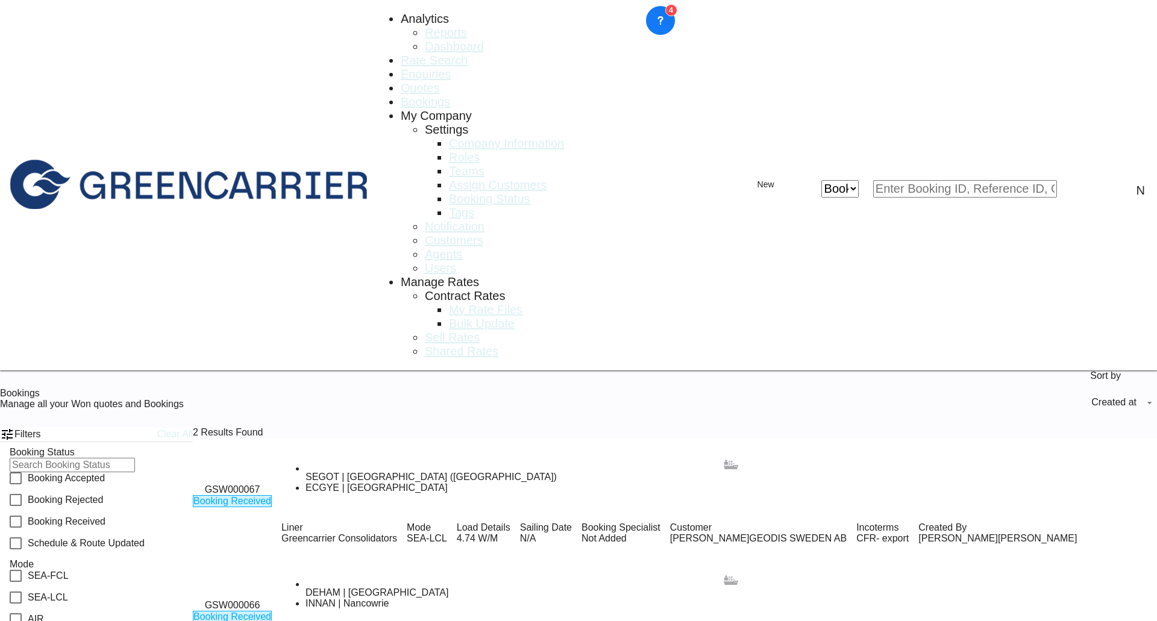
click at [401, 54] on span "Rate Search" at bounding box center [434, 60] width 67 height 13
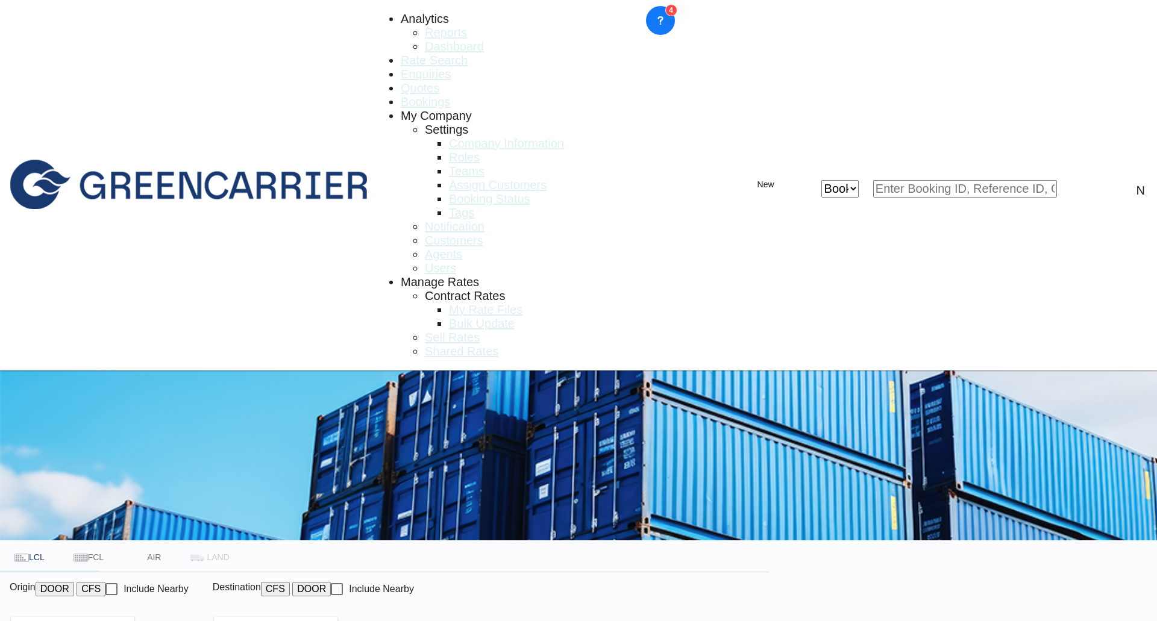
type input "[GEOGRAPHIC_DATA] ([GEOGRAPHIC_DATA]), [GEOGRAPHIC_DATA]"
type input "[GEOGRAPHIC_DATA], ECGYE"
click at [40, 381] on md-content "Analytics Reports Dashboard Rate Search Enquiries Quotes Bookings" at bounding box center [578, 448] width 1157 height 896
click at [74, 582] on button "DOOR" at bounding box center [55, 589] width 39 height 14
click at [179, 263] on body "Analytics Reports Dashboard Rate Search Enquiries Quotes Bookings" at bounding box center [578, 310] width 1157 height 621
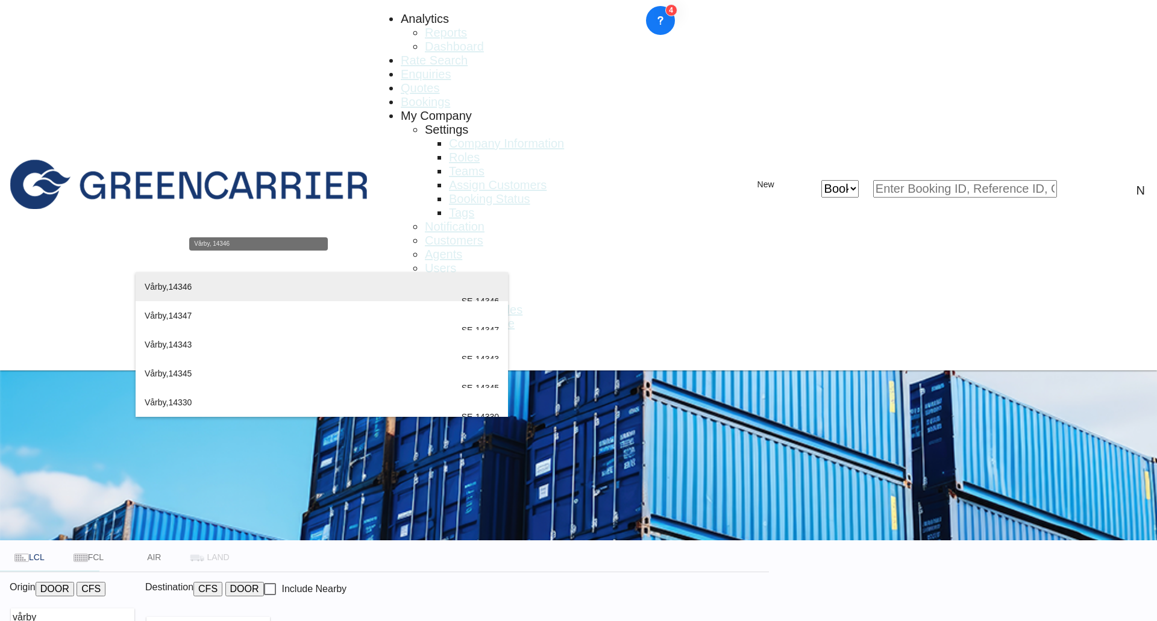
click at [204, 289] on div "Vårby , 14346 [GEOGRAPHIC_DATA] , [GEOGRAPHIC_DATA] SE-14346" at bounding box center [322, 301] width 354 height 58
type input "SE-14346, [GEOGRAPHIC_DATA], [GEOGRAPHIC_DATA]"
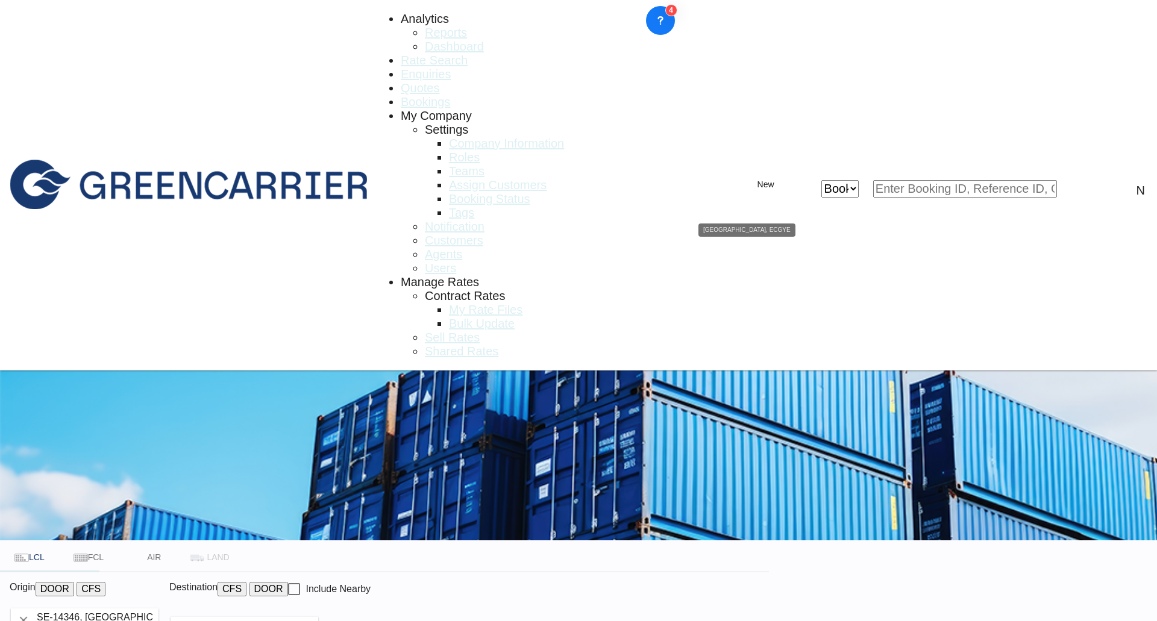
drag, startPoint x: 642, startPoint y: 259, endPoint x: 648, endPoint y: 260, distance: 6.3
click at [318, 617] on input "[GEOGRAPHIC_DATA], ECGYE" at bounding box center [256, 626] width 123 height 18
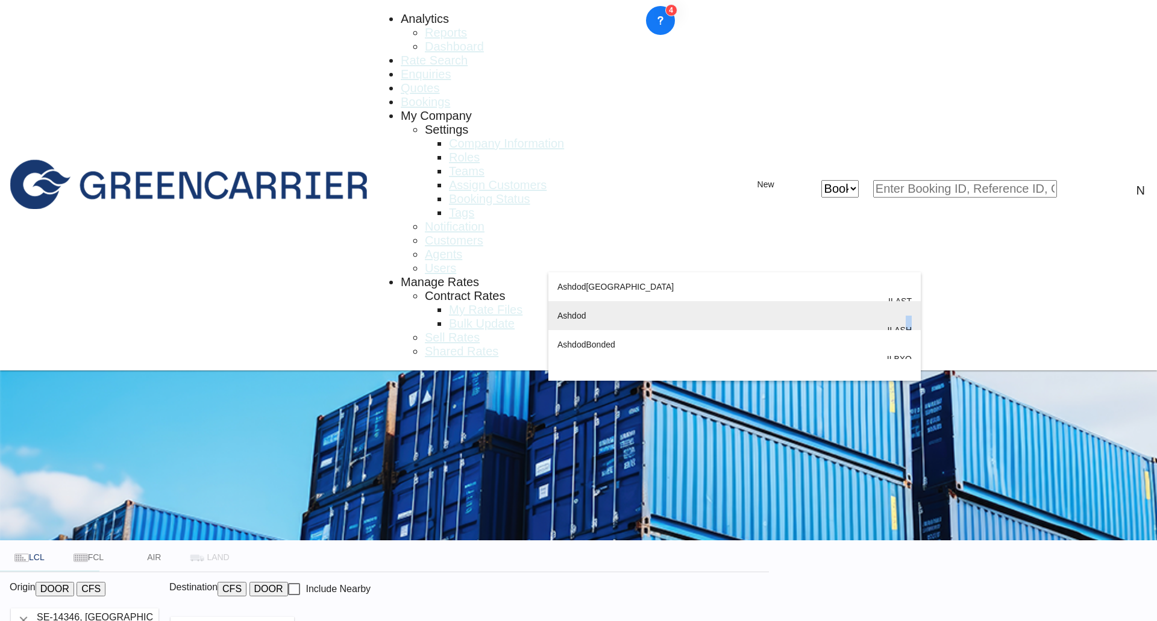
click at [742, 330] on div "Ashdod [GEOGRAPHIC_DATA] [GEOGRAPHIC_DATA]" at bounding box center [734, 330] width 354 height 58
type input "Ashdod, ILASH"
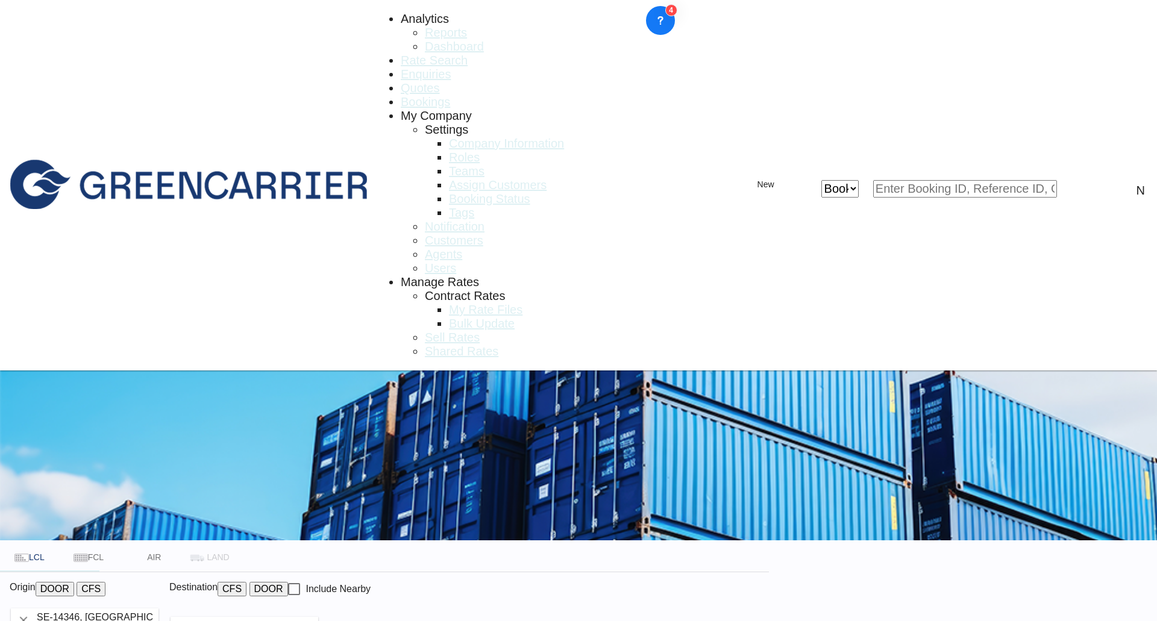
click at [626, 340] on div "[PERSON_NAME].[PERSON_NAME]@ speed [DOMAIN_NAME] | SPEED LOGISTICS | SPETRABOS" at bounding box center [619, 352] width 72 height 58
type input "SPEED LOGISTICS, [PERSON_NAME], [EMAIL_ADDRESS][PERSON_NAME][DOMAIN_NAME]"
type input "14346 to ILASH / [DATE]"
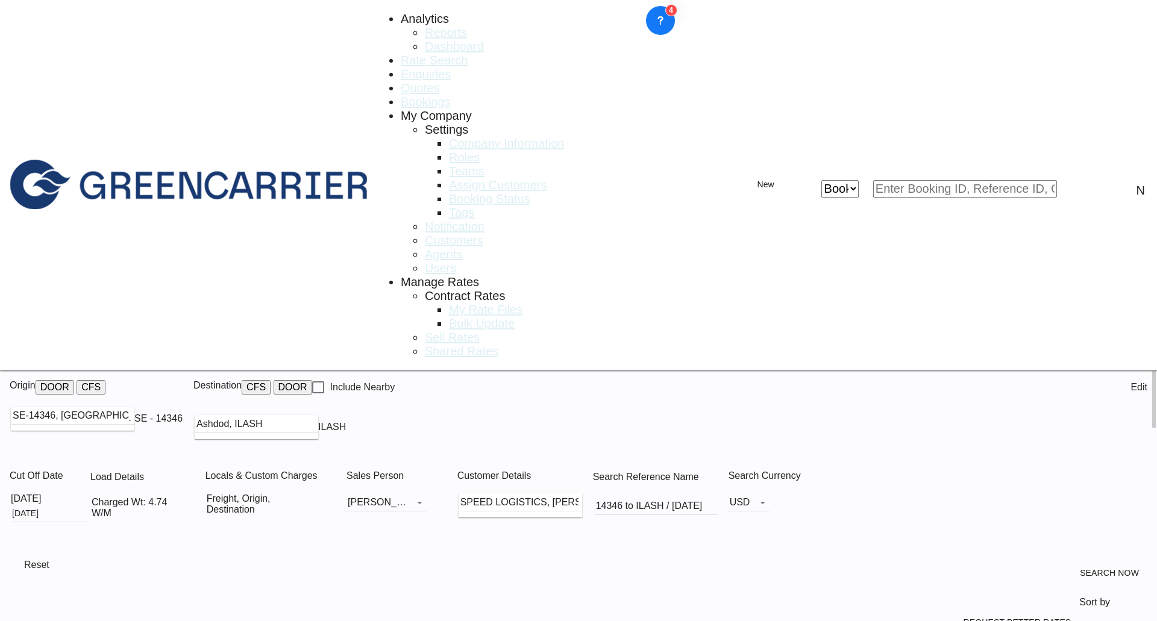
click at [1120, 380] on div "Edit" at bounding box center [1131, 387] width 31 height 14
click at [187, 497] on div "Charged Wt: 4.74 W/M" at bounding box center [140, 508] width 96 height 22
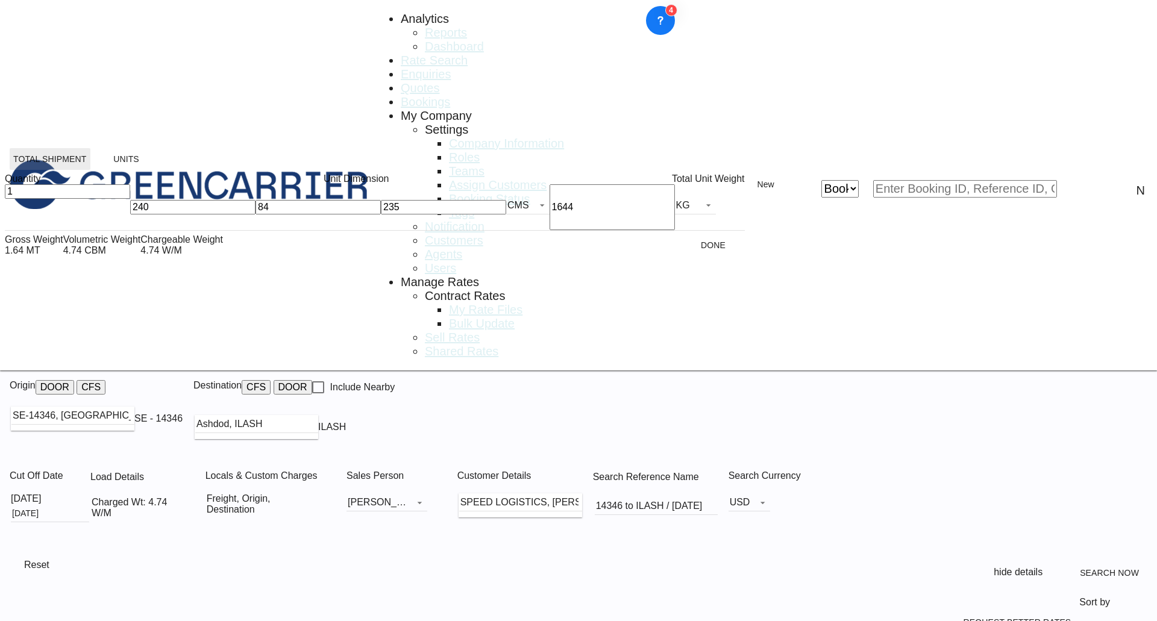
click at [54, 165] on button "Total Shipment" at bounding box center [50, 159] width 81 height 22
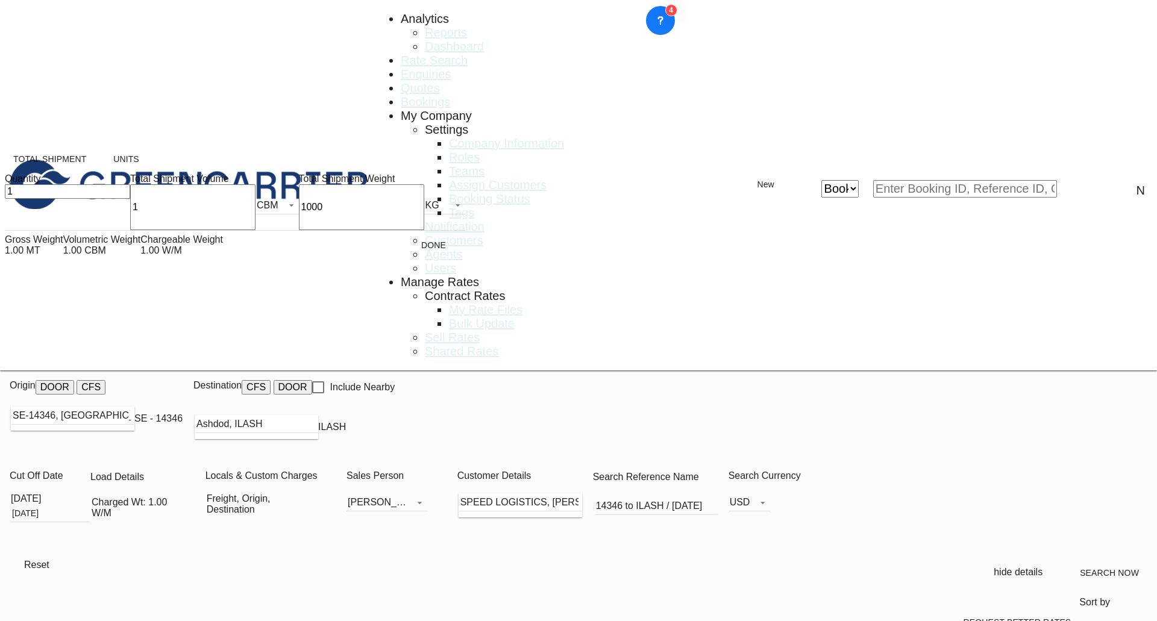
drag, startPoint x: 87, startPoint y: 216, endPoint x: 73, endPoint y: 218, distance: 13.9
click at [130, 218] on div "1 CBM CBM CFT" at bounding box center [214, 207] width 169 height 46
type input "2.5"
type input "2"
type input "1800"
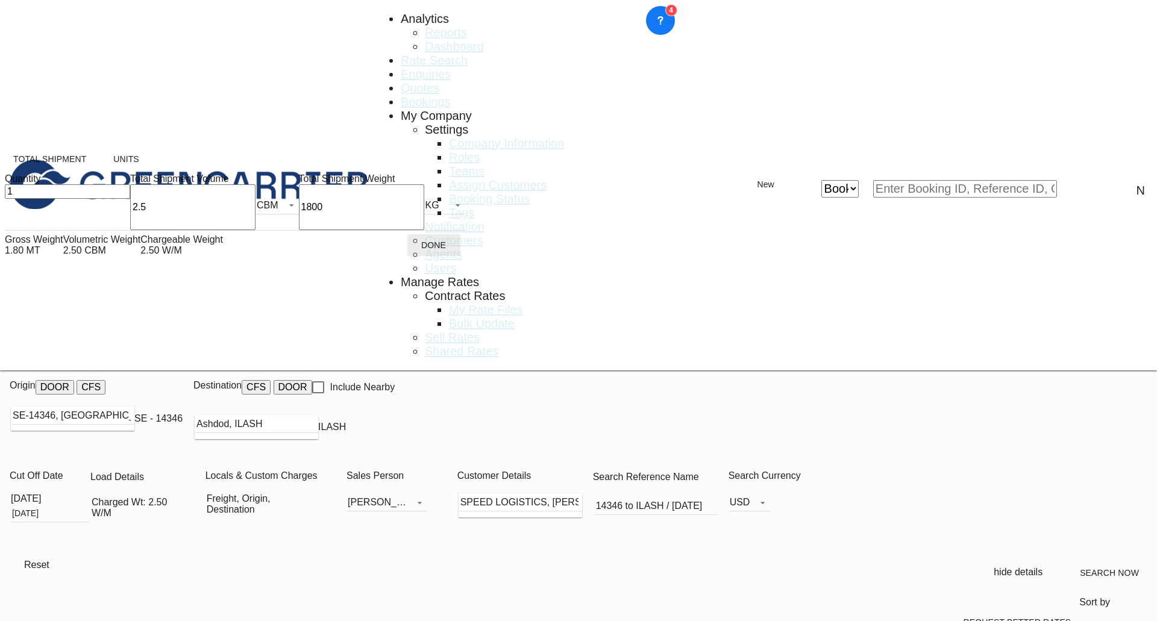
click at [407, 256] on button "Done" at bounding box center [433, 245] width 53 height 22
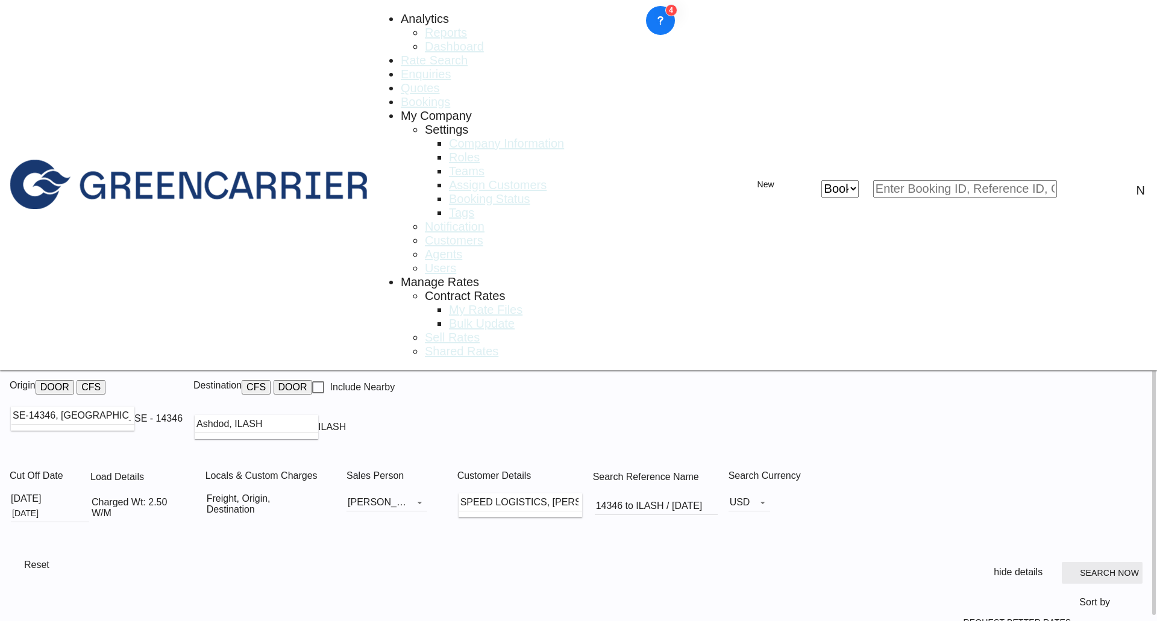
click at [1106, 568] on span "Search Now" at bounding box center [1102, 573] width 74 height 10
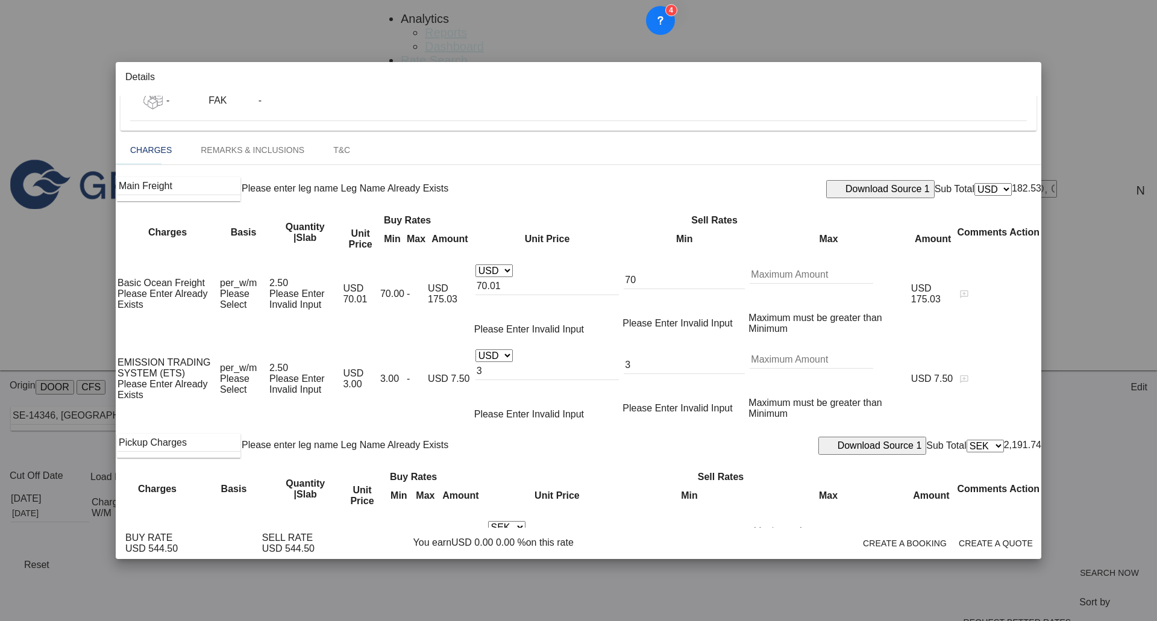
scroll to position [165, 0]
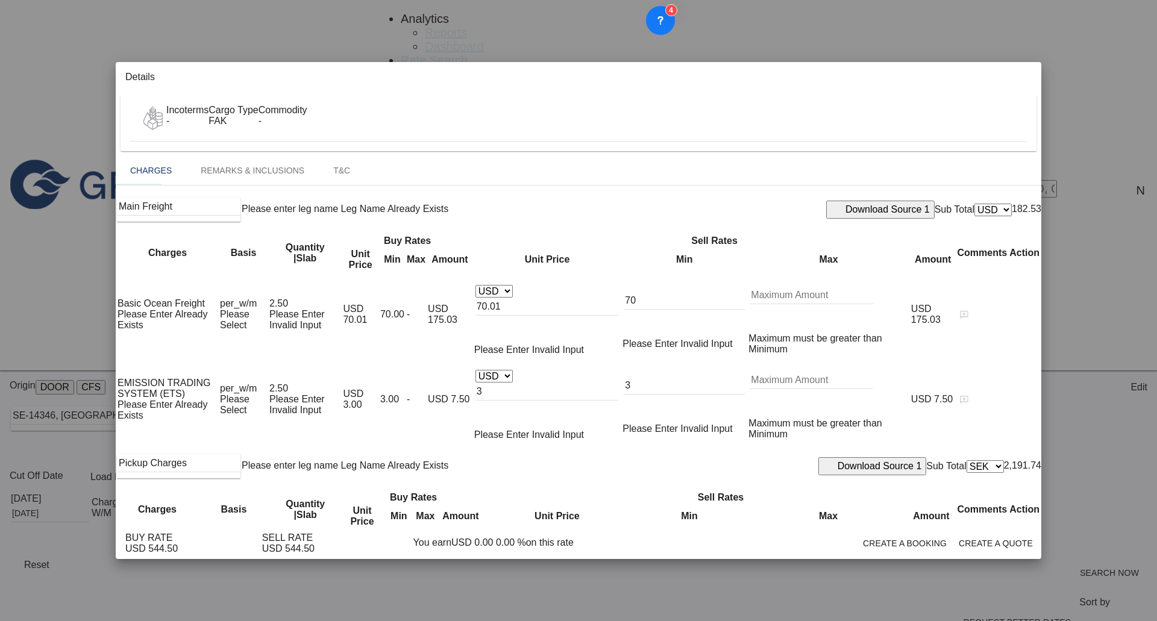
click at [627, 554] on input "117.08" at bounding box center [557, 563] width 139 height 18
type input "135"
click at [983, 554] on button "Create a Quote" at bounding box center [995, 544] width 81 height 22
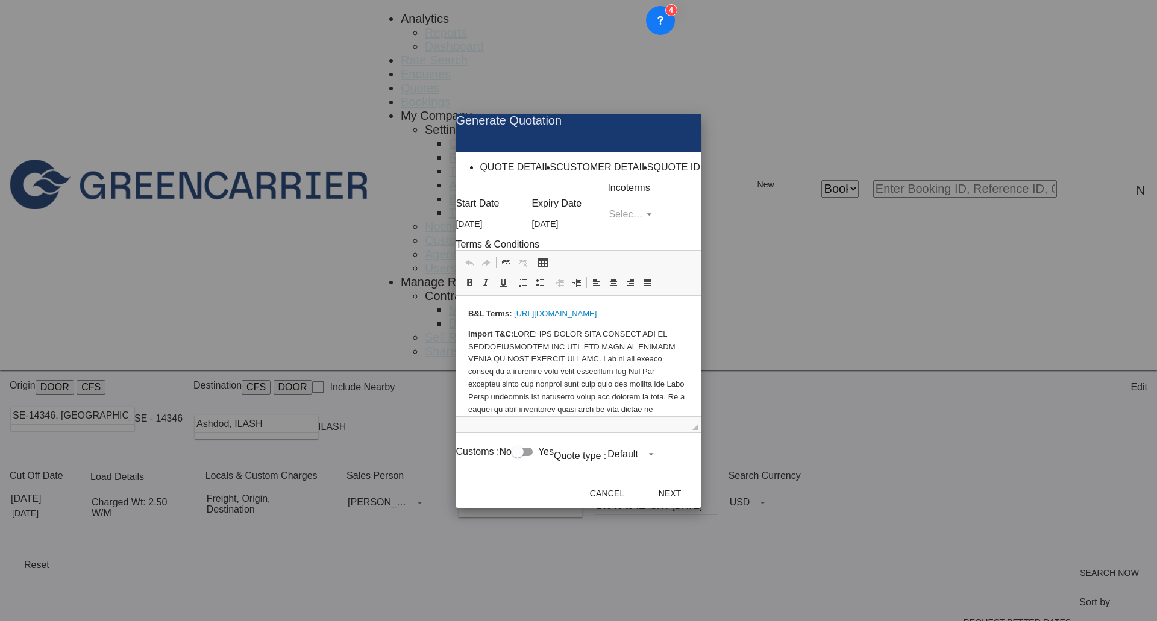
scroll to position [0, 0]
click at [656, 219] on md-select "Select Incoterms CPT - export Carrier Paid to EXW - import Ex Works CFR - impor…" at bounding box center [631, 214] width 49 height 18
click at [608, 366] on div "Cost and Freight" at bounding box center [583, 362] width 49 height 7
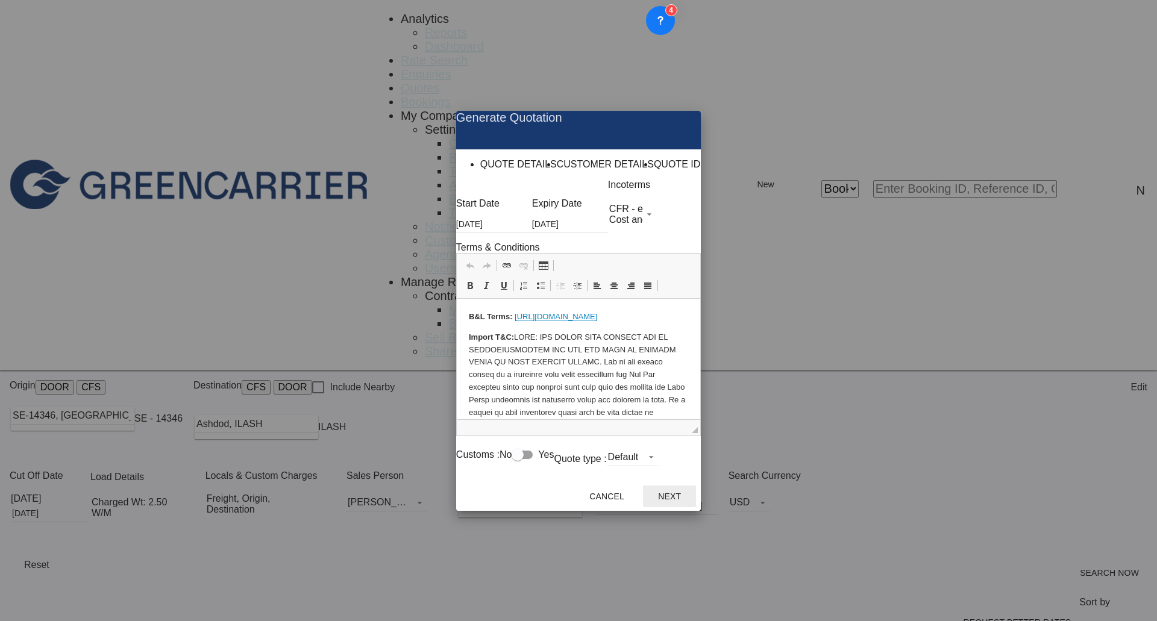
click at [696, 507] on button "Next" at bounding box center [669, 497] width 53 height 22
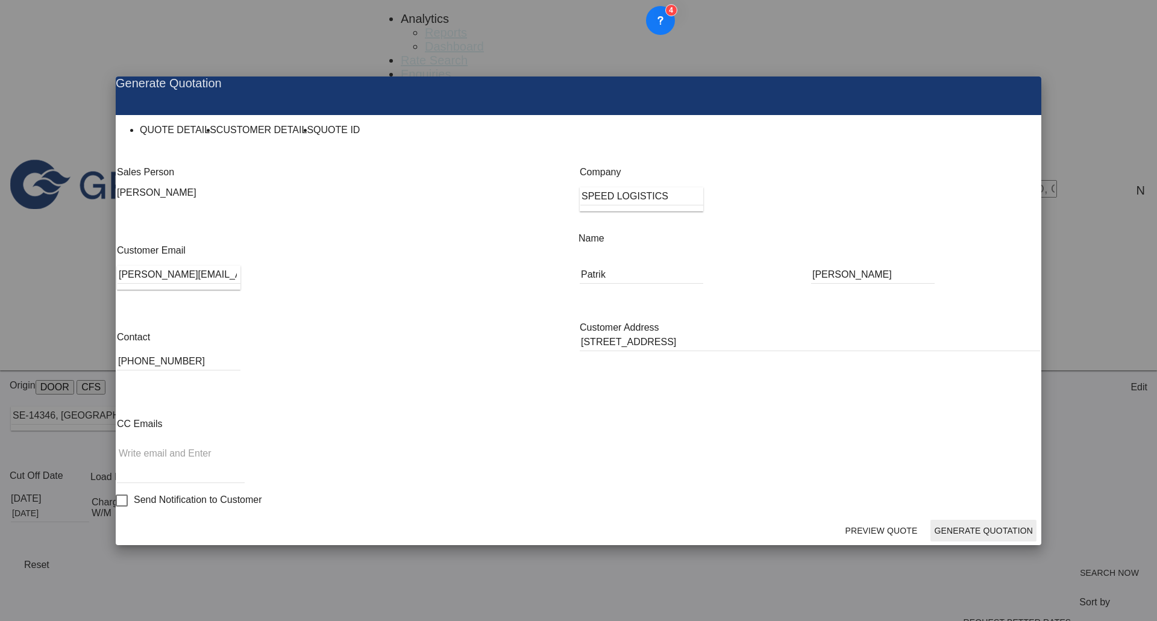
click at [959, 520] on button "Generate Quotation" at bounding box center [983, 531] width 106 height 22
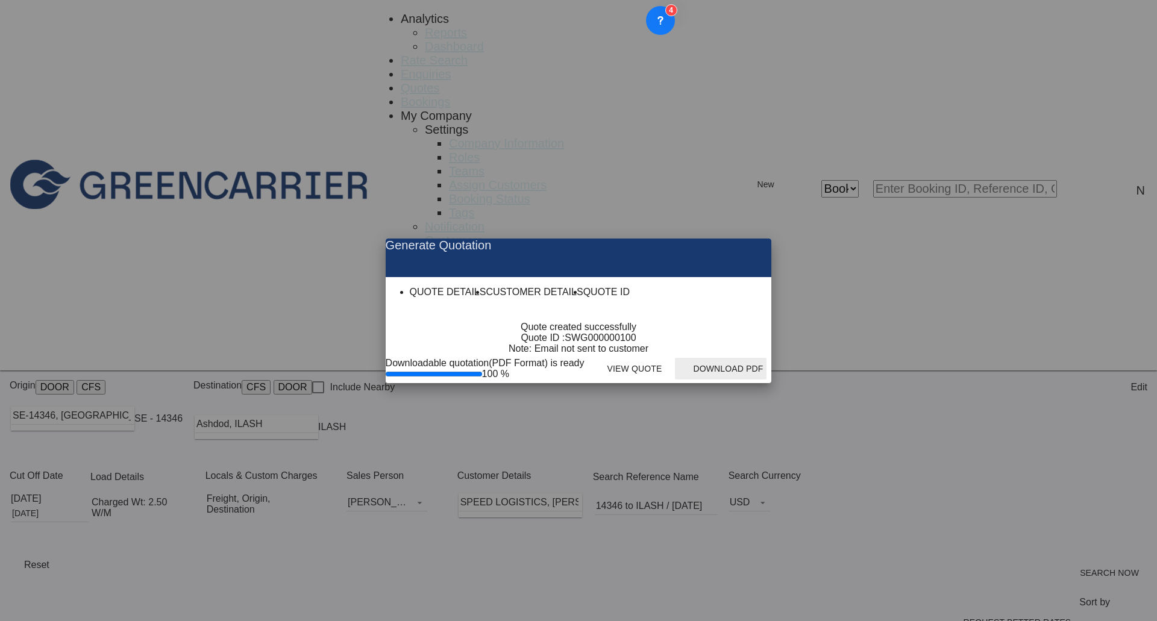
click at [766, 380] on button "Download PDF" at bounding box center [721, 369] width 92 height 22
click at [759, 239] on md-icon "icon-close fg-AAA8AD cursor m-0" at bounding box center [752, 246] width 14 height 14
